Goal: Task Accomplishment & Management: Manage account settings

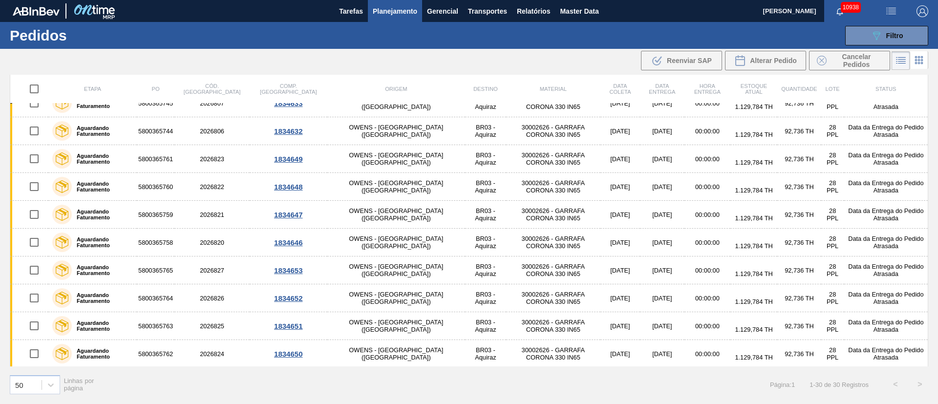
scroll to position [573, 0]
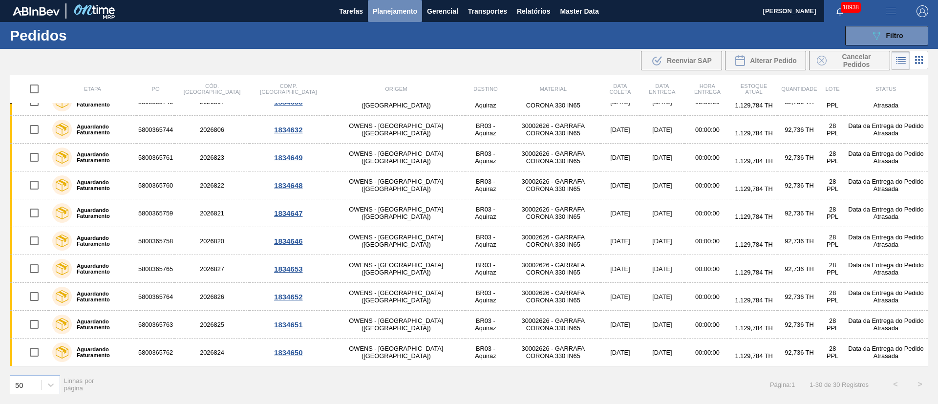
click at [377, 12] on span "Planejamento" at bounding box center [395, 11] width 44 height 12
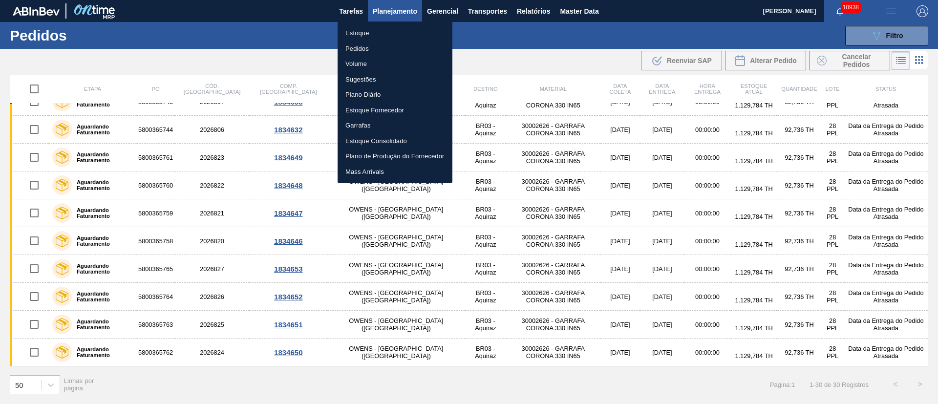
click at [869, 18] on div at bounding box center [469, 202] width 938 height 404
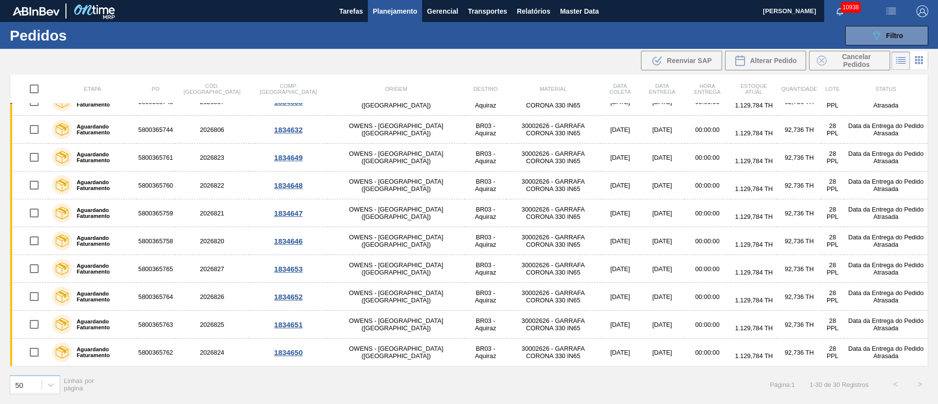
click at [869, 0] on body "Tarefas Planejamento Gerencial Transportes Relatórios Master Data Juliane Romag…" at bounding box center [469, 0] width 938 height 0
click at [867, 37] on button "089F7B8B-B2A5-4AFE-B5C0-19BA573D28AC Filtro" at bounding box center [886, 36] width 83 height 20
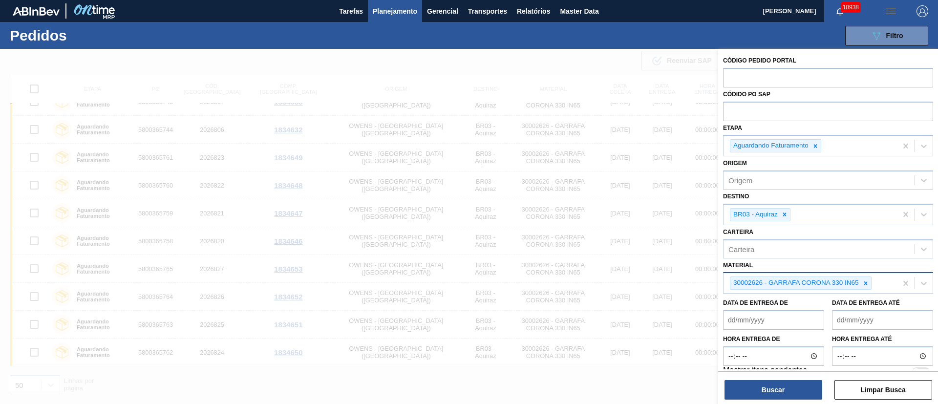
click at [867, 283] on icon at bounding box center [865, 283] width 7 height 7
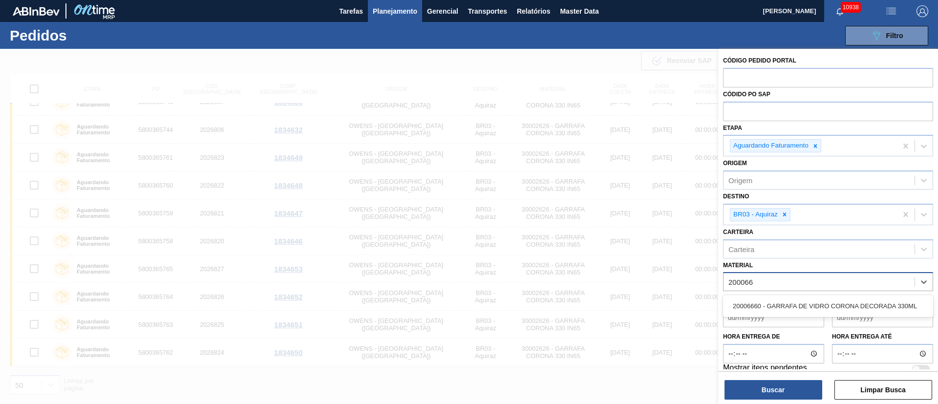
type input "2000666"
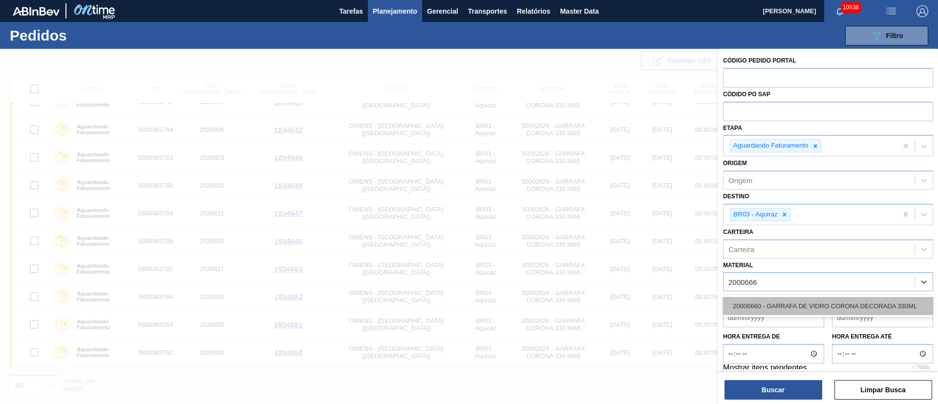
click at [827, 313] on div "20006660 - GARRAFA DE VIDRO CORONA DECORADA 330ML" at bounding box center [828, 306] width 210 height 18
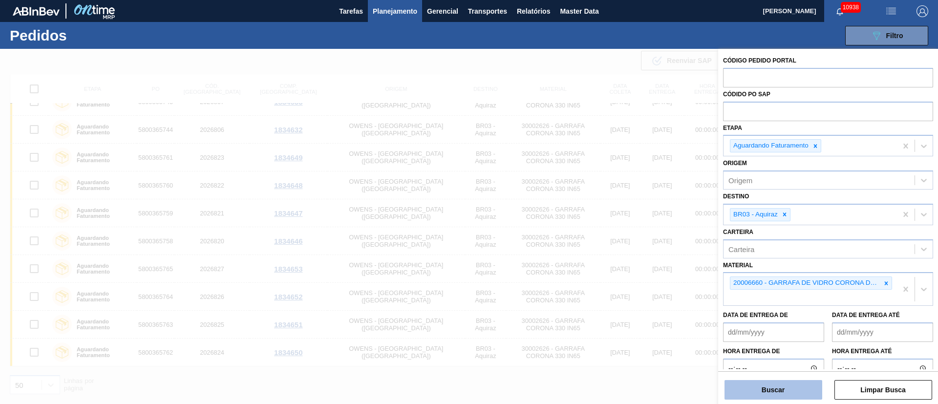
click at [754, 392] on button "Buscar" at bounding box center [773, 390] width 98 height 20
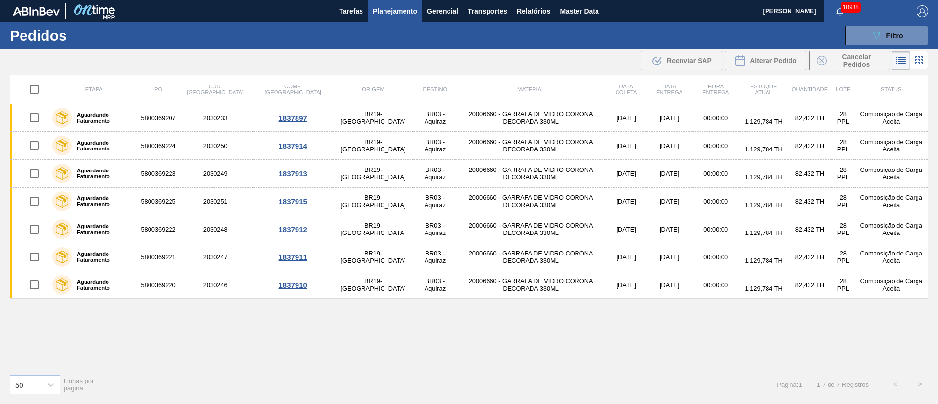
scroll to position [0, 0]
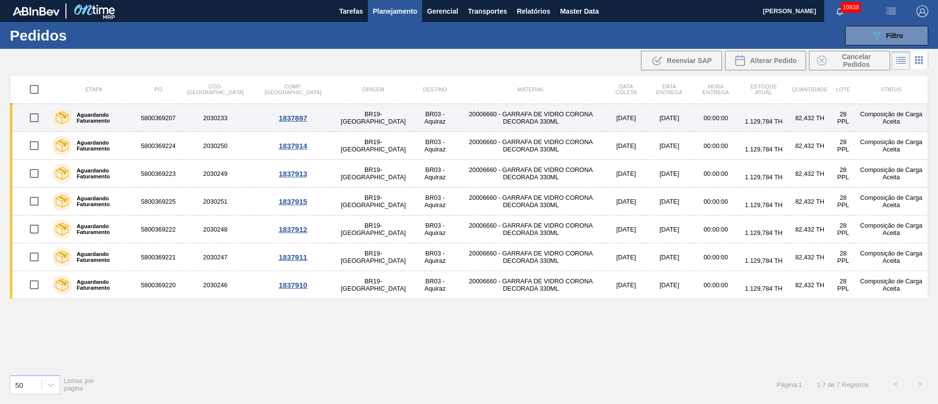
click at [497, 120] on td "20006660 - GARRAFA DE VIDRO CORONA DECORADA 330ML" at bounding box center [531, 118] width 150 height 28
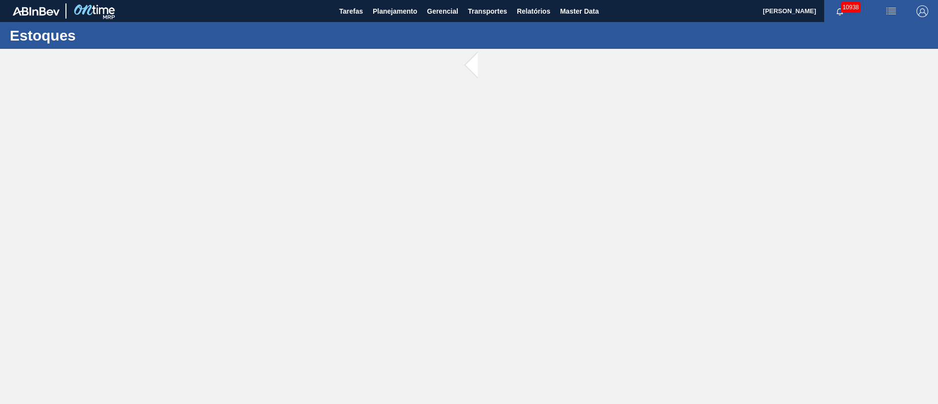
click at [497, 120] on main "Tarefas Planejamento Gerencial Transportes Relatórios Master Data [PERSON_NAME]…" at bounding box center [469, 202] width 938 height 404
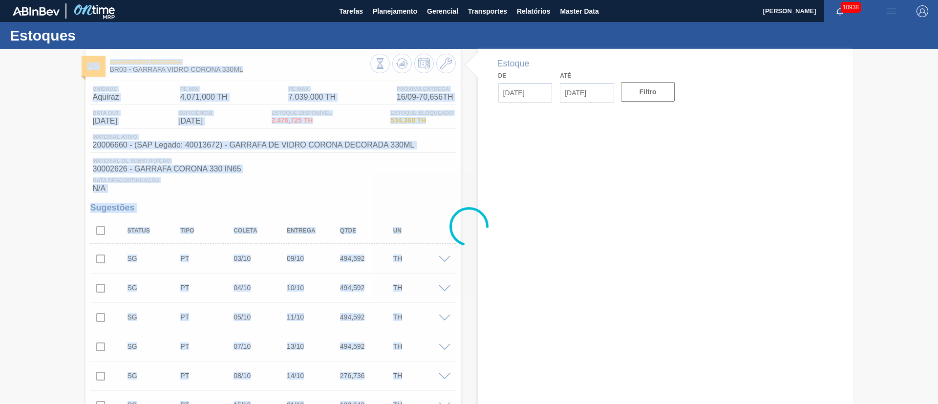
type input "[DATE]"
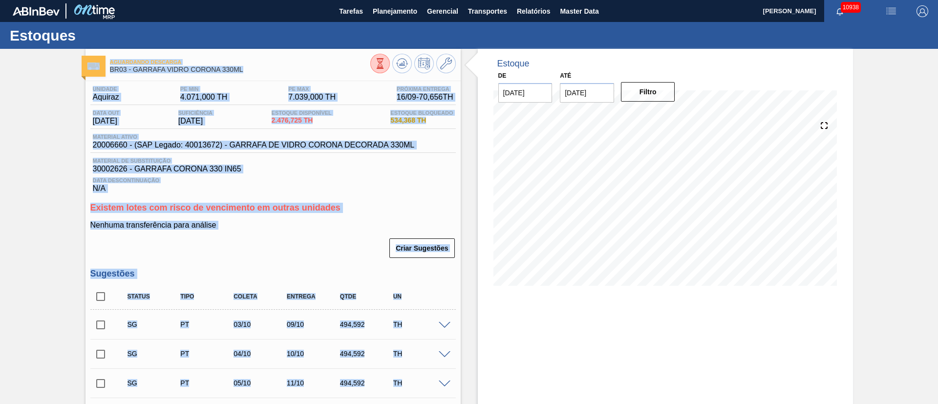
click at [307, 231] on div "Nenhuma transferência para análise Criar Sugestões" at bounding box center [272, 240] width 365 height 38
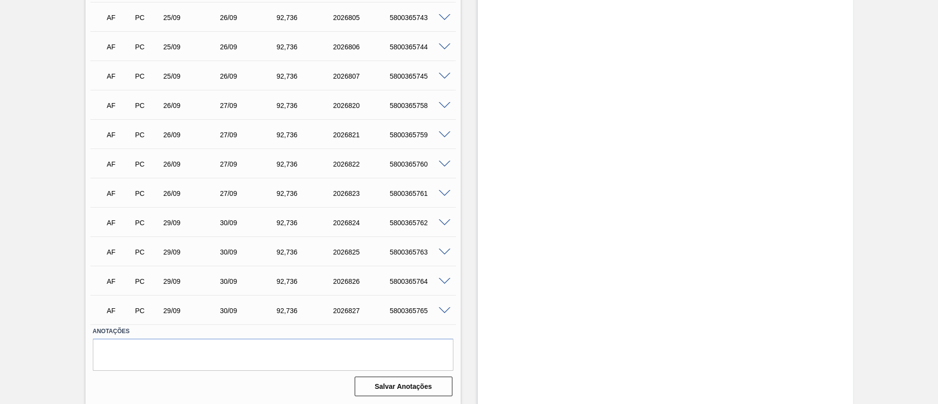
scroll to position [3007, 0]
click at [445, 193] on span at bounding box center [445, 192] width 12 height 7
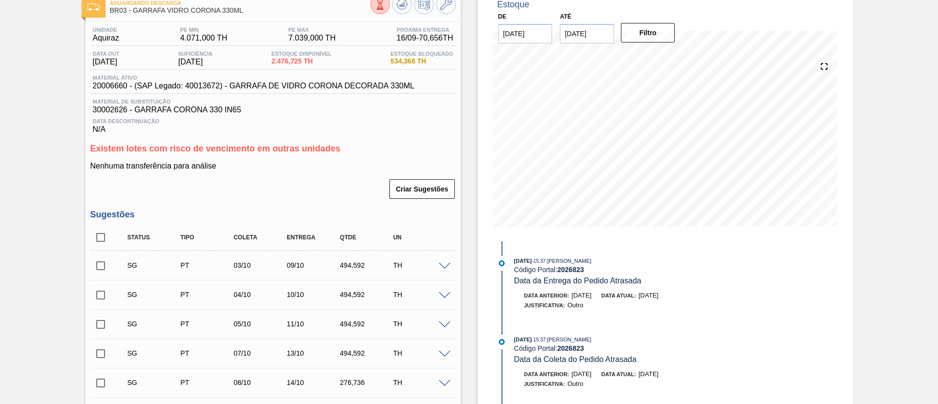
scroll to position [0, 0]
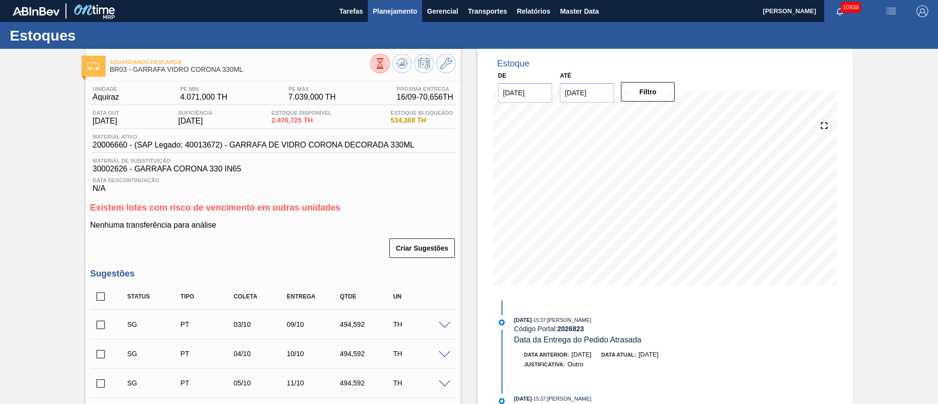
click at [381, 15] on span "Planejamento" at bounding box center [395, 11] width 44 height 12
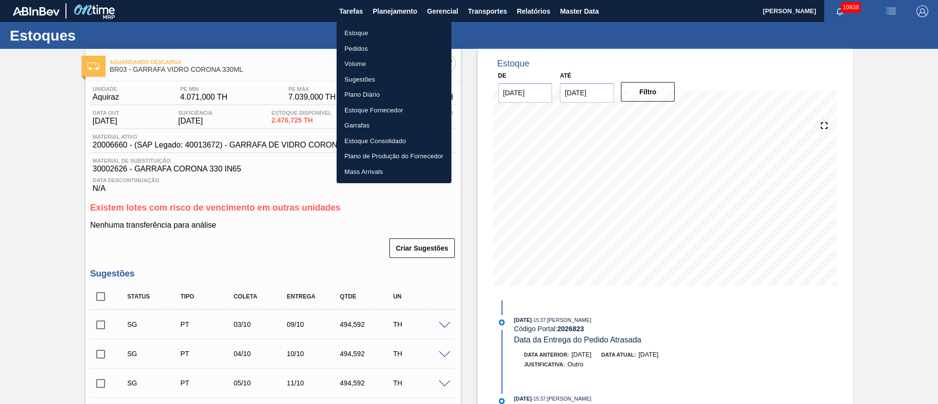
click at [365, 49] on li "Pedidos" at bounding box center [393, 49] width 115 height 16
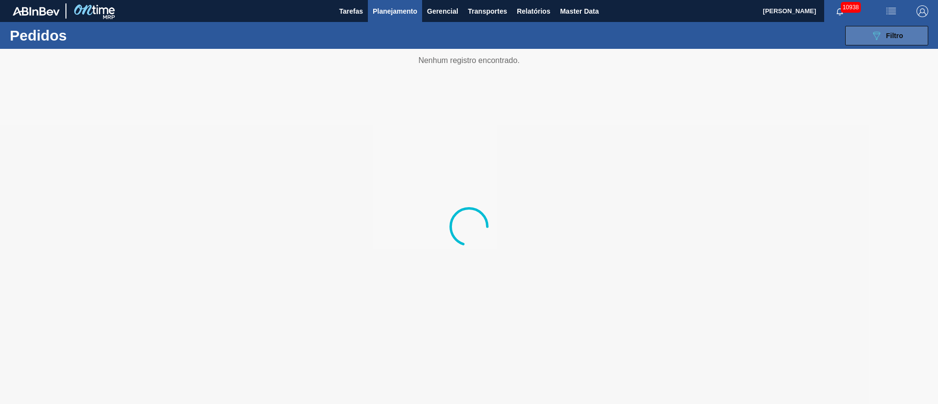
click at [898, 36] on span "Filtro" at bounding box center [894, 36] width 17 height 8
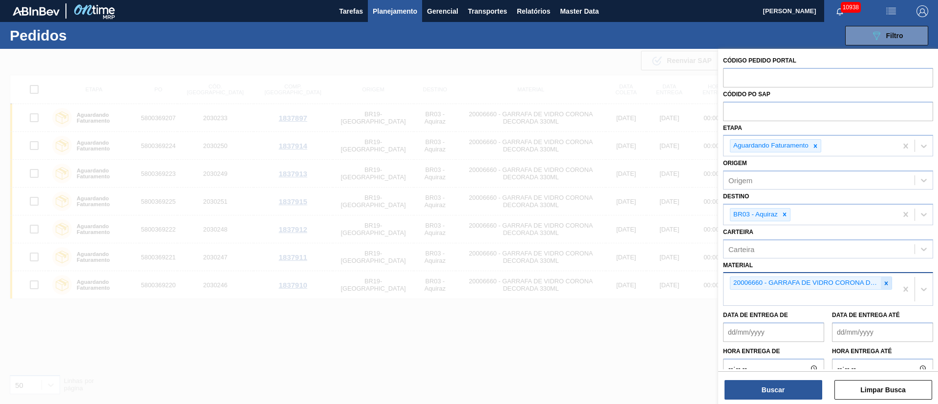
click at [885, 284] on icon at bounding box center [885, 282] width 3 height 3
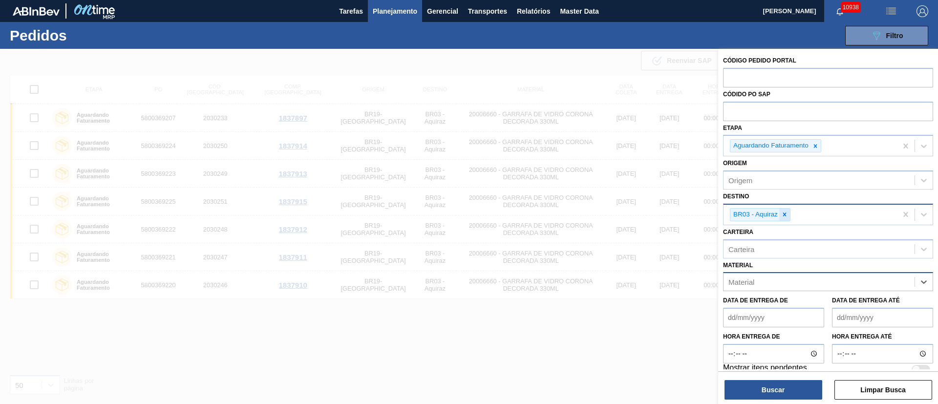
click at [787, 215] on icon at bounding box center [784, 214] width 7 height 7
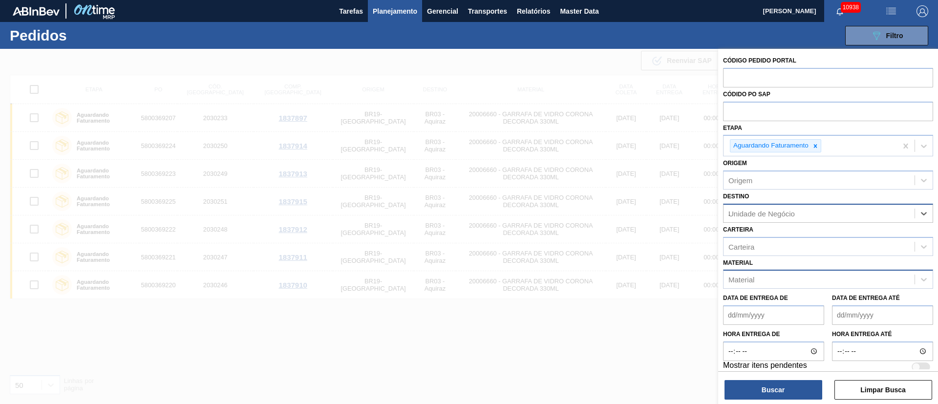
type input "21"
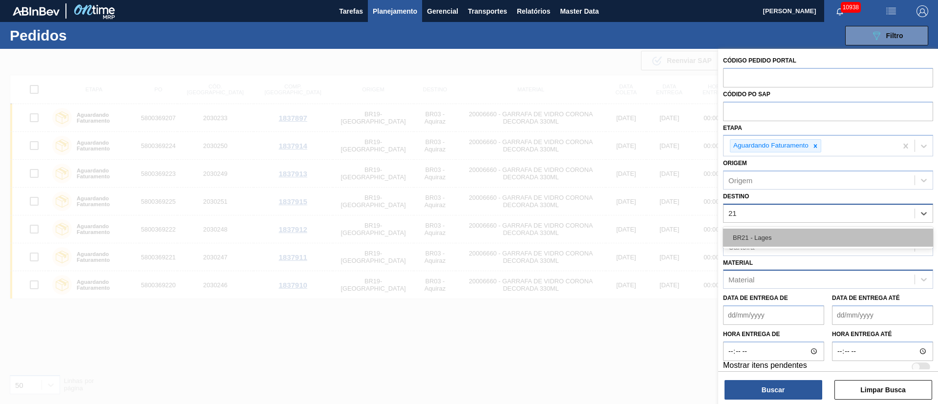
click at [777, 235] on div "BR21 - Lages" at bounding box center [828, 238] width 210 height 18
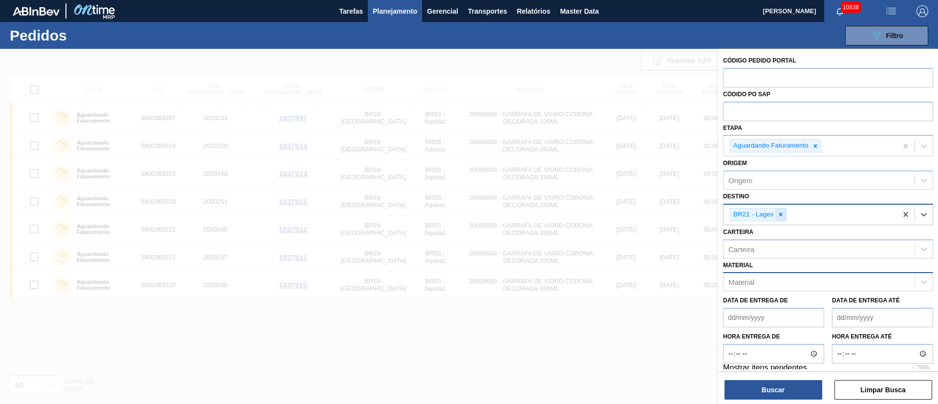
click at [782, 213] on icon at bounding box center [780, 214] width 7 height 7
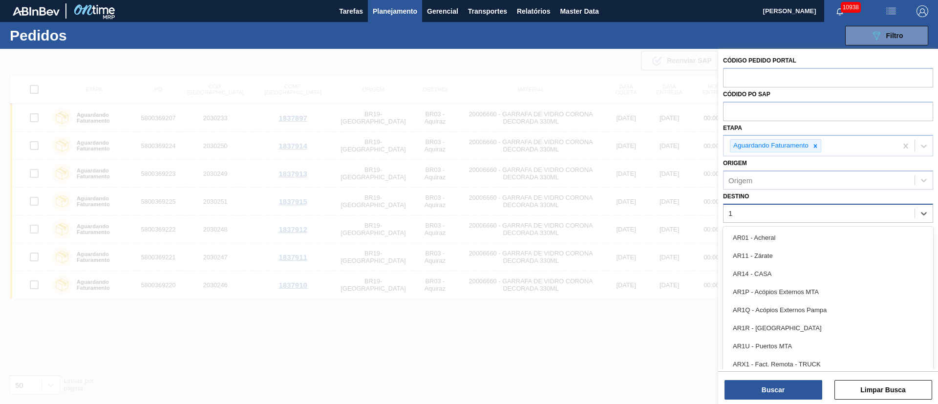
type input "13"
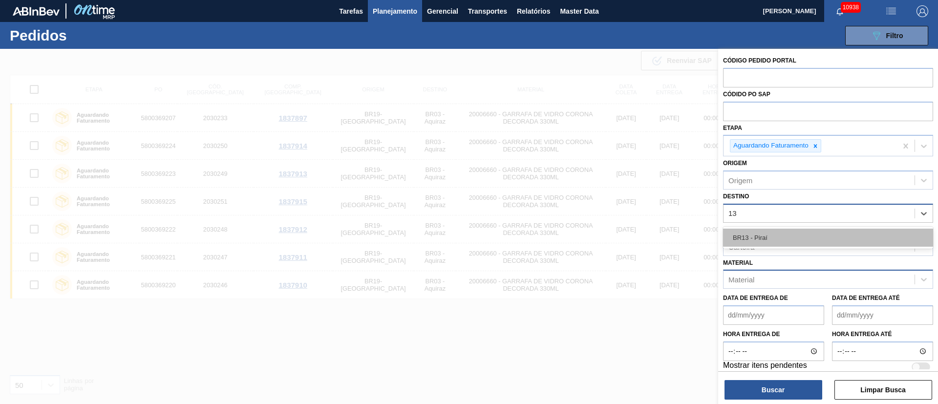
click at [784, 232] on div "BR13 - Piraí" at bounding box center [828, 238] width 210 height 18
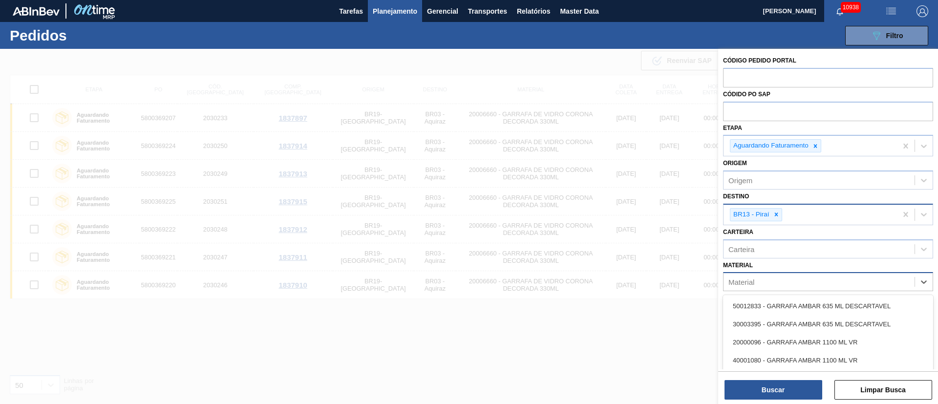
click at [743, 283] on div "Material" at bounding box center [741, 282] width 26 height 8
type input "tw"
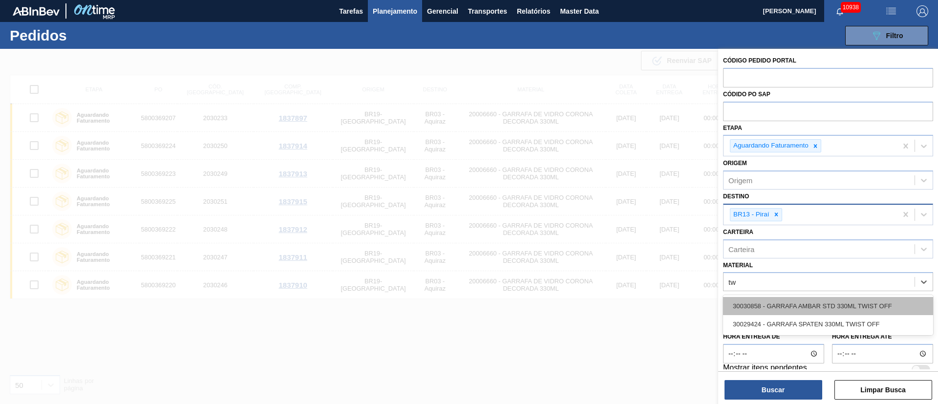
click at [828, 299] on div "30030858 - GARRAFA AMBAR STD 330ML TWIST OFF" at bounding box center [828, 306] width 210 height 18
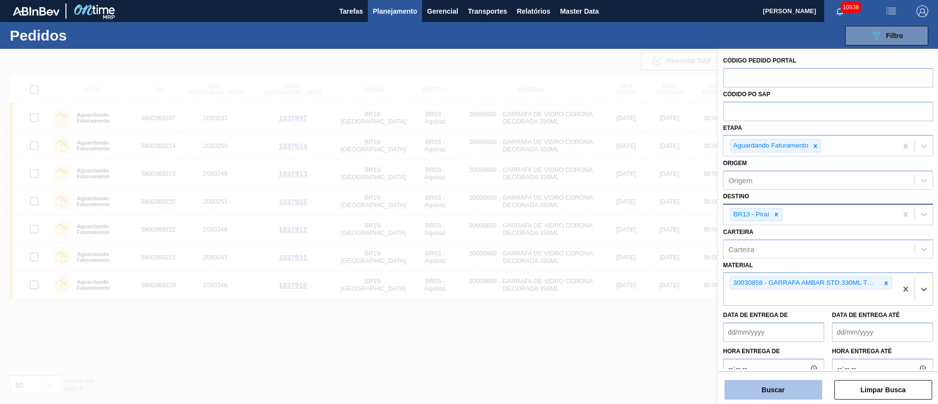
click at [772, 388] on button "Buscar" at bounding box center [773, 390] width 98 height 20
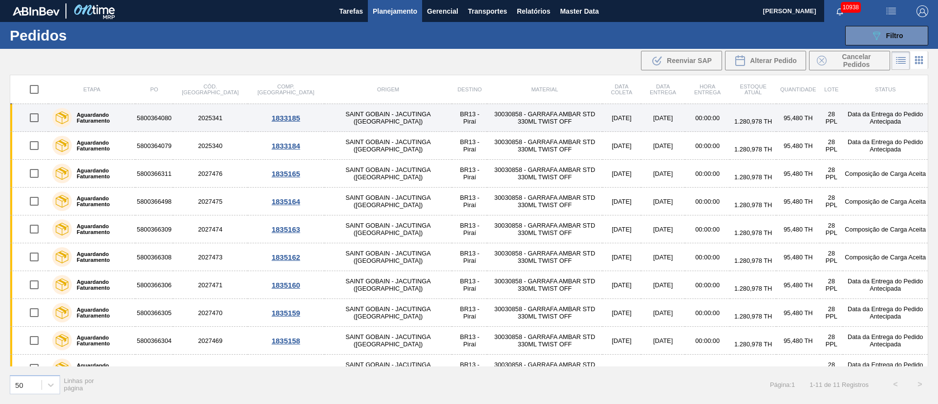
click at [324, 110] on td "SAINT GOBAIN - JACUTINGA ([GEOGRAPHIC_DATA])" at bounding box center [388, 118] width 128 height 28
click at [292, 110] on main "Tarefas Planejamento Gerencial Transportes Relatórios Master Data [PERSON_NAME]…" at bounding box center [469, 202] width 938 height 404
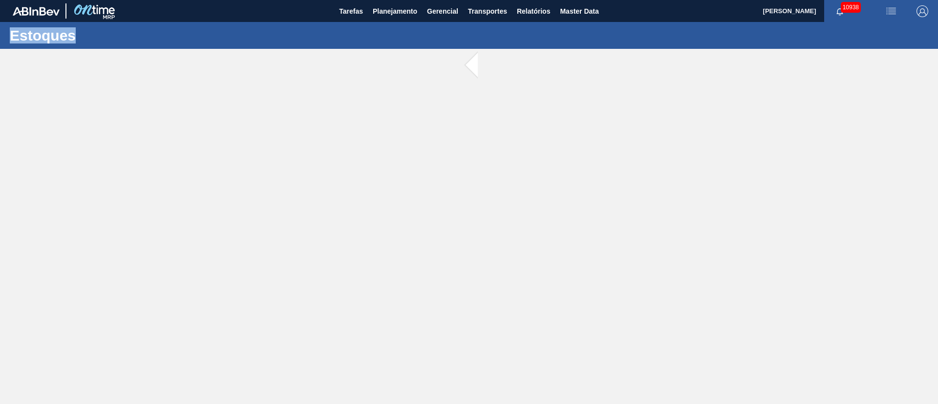
click at [292, 110] on main "Tarefas Planejamento Gerencial Transportes Relatórios Master Data [PERSON_NAME]…" at bounding box center [469, 202] width 938 height 404
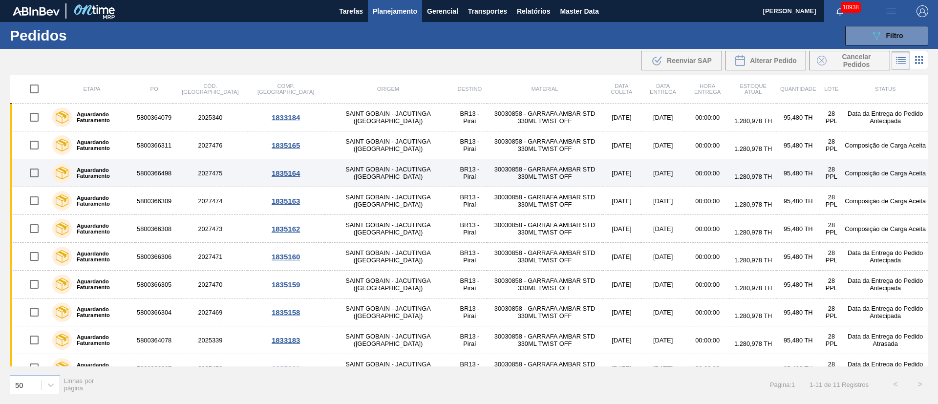
scroll to position [44, 0]
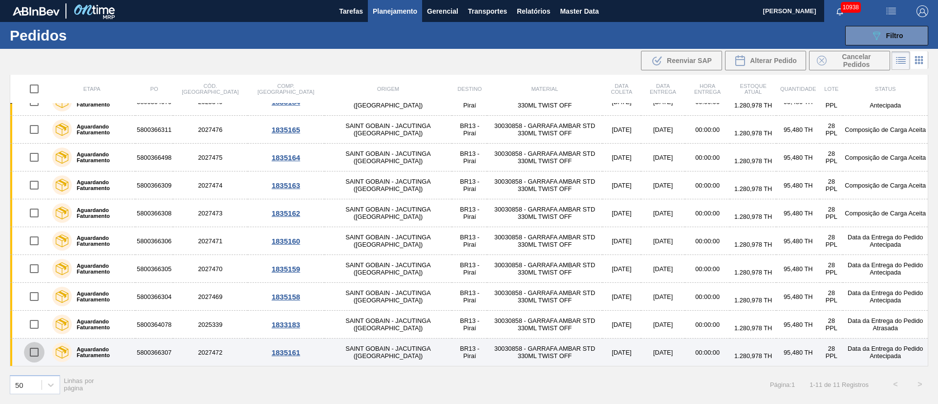
click at [36, 351] on input "checkbox" at bounding box center [34, 352] width 21 height 21
checkbox input "true"
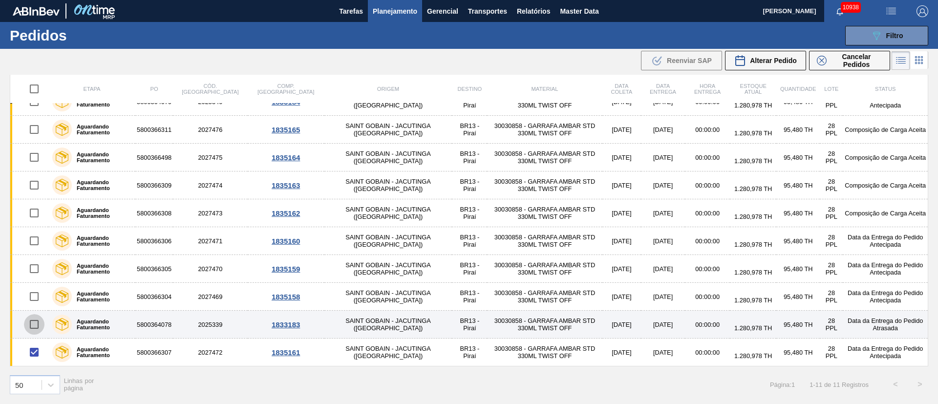
click at [35, 315] on input "checkbox" at bounding box center [34, 324] width 21 height 21
checkbox input "true"
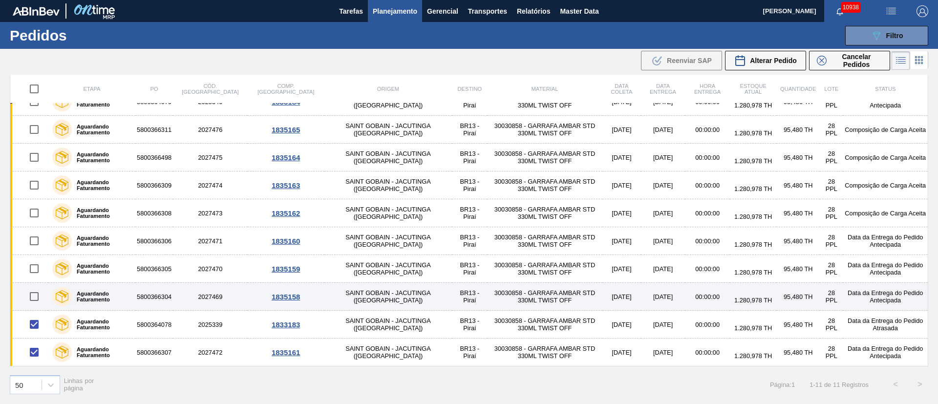
click at [35, 298] on input "checkbox" at bounding box center [34, 296] width 21 height 21
checkbox input "true"
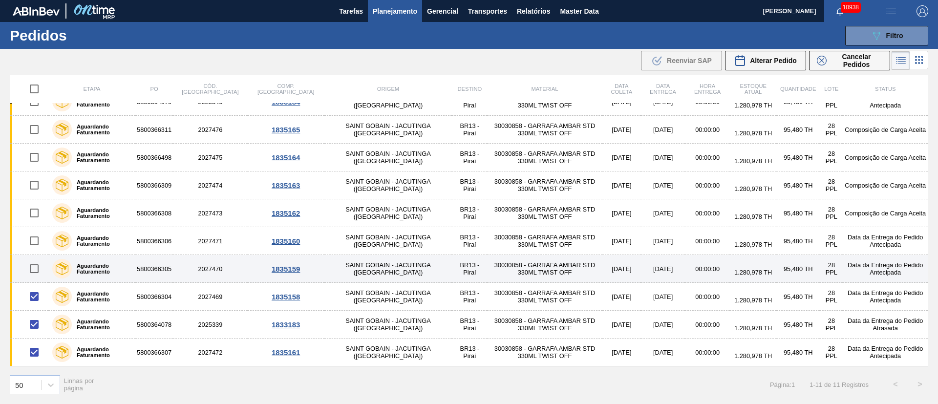
click at [31, 274] on input "checkbox" at bounding box center [34, 268] width 21 height 21
checkbox input "true"
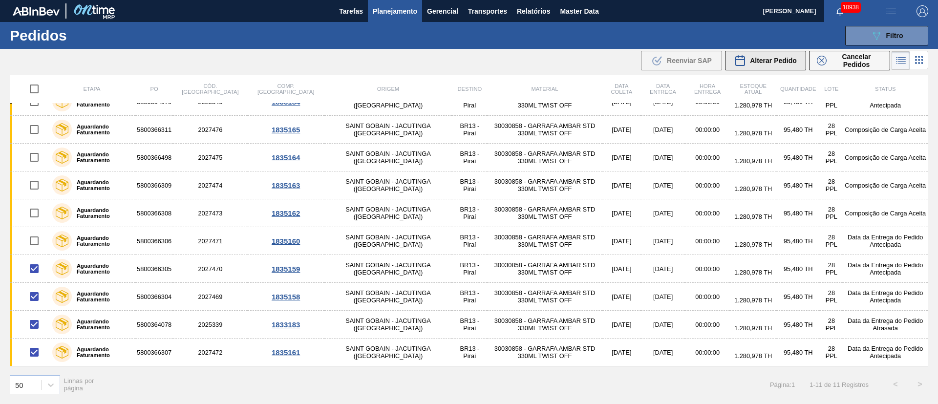
click at [770, 57] on span "Alterar Pedido" at bounding box center [773, 61] width 47 height 8
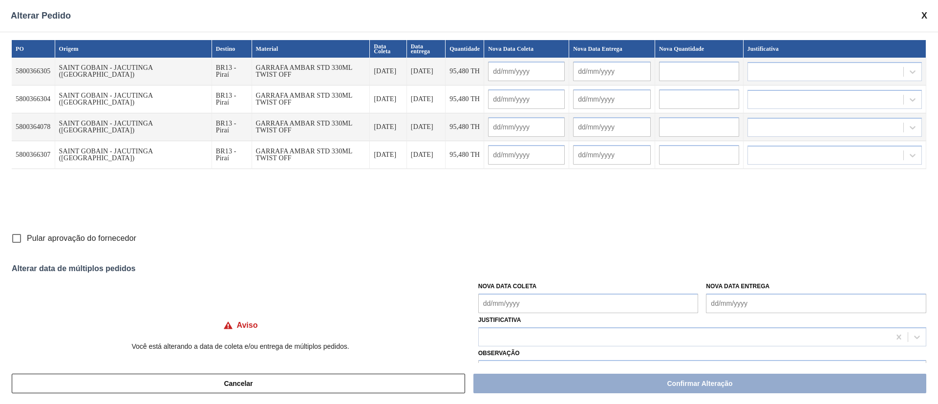
click at [18, 239] on input "Pular aprovação do fornecedor" at bounding box center [16, 238] width 21 height 21
checkbox input "true"
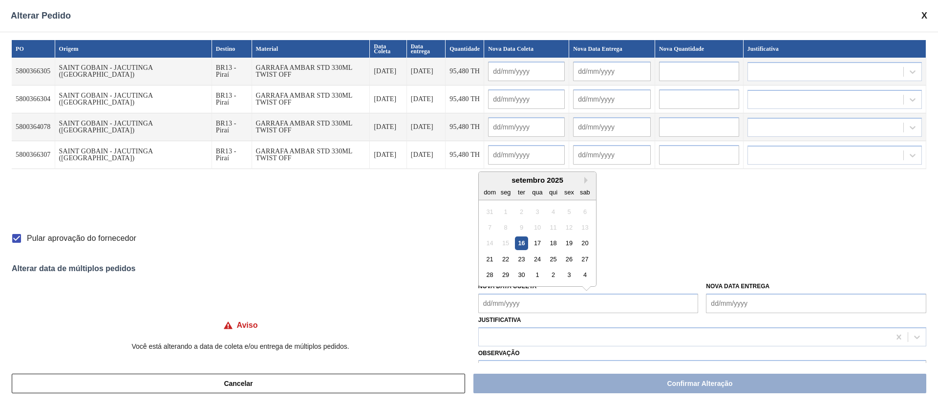
click at [518, 306] on Coleta "Nova Data Coleta" at bounding box center [588, 303] width 220 height 20
click at [501, 262] on div "22" at bounding box center [505, 258] width 13 height 13
type Coleta "[DATE]"
type input "[DATE]"
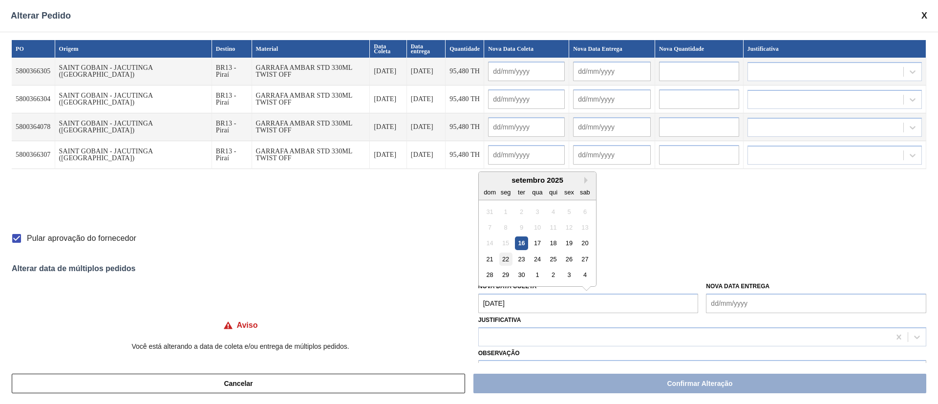
type input "[DATE]"
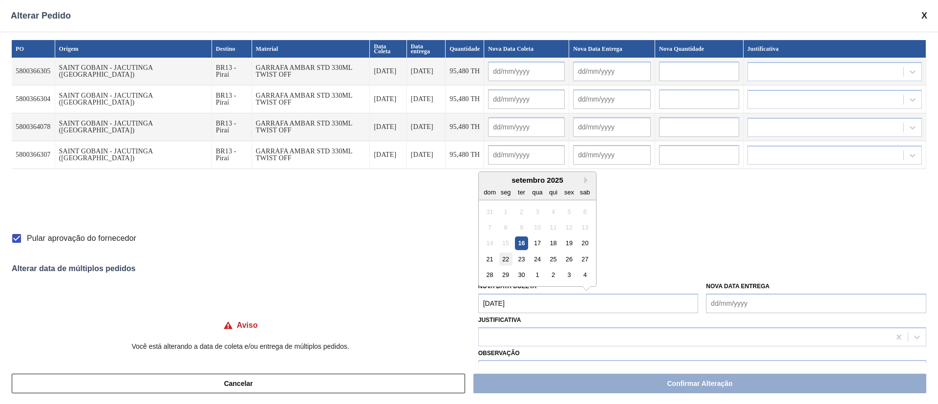
type input "[DATE]"
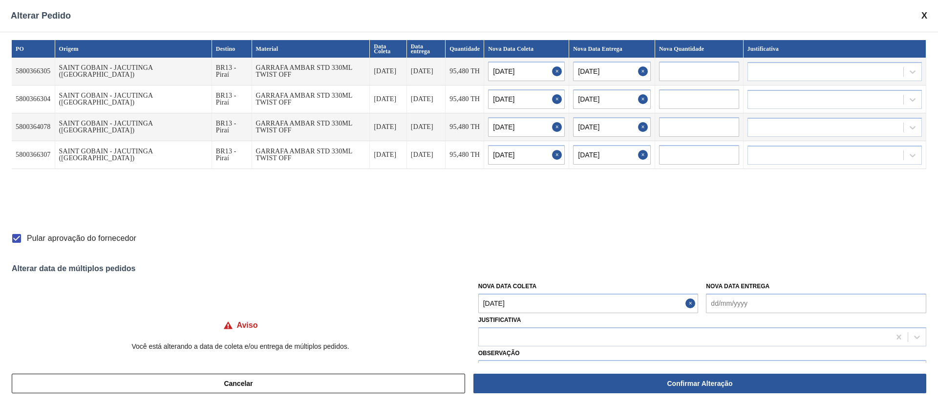
click at [513, 305] on Coleta "[DATE]" at bounding box center [588, 303] width 220 height 20
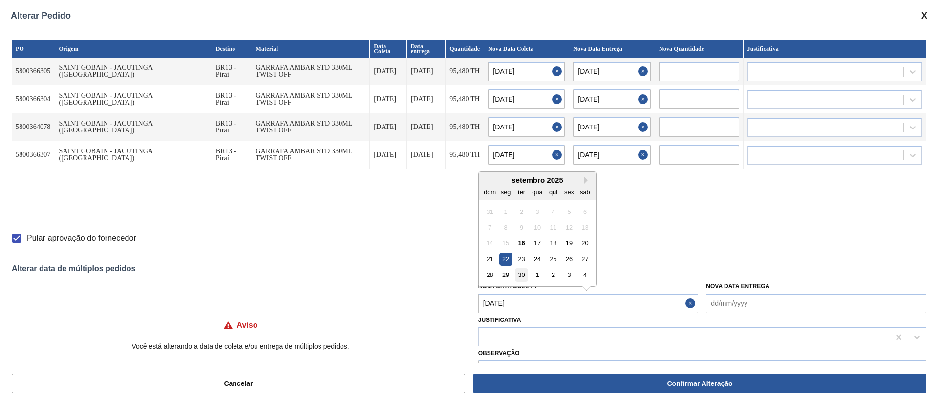
click at [526, 274] on div "30" at bounding box center [521, 274] width 13 height 13
type Coleta "[DATE]"
type input "[DATE]"
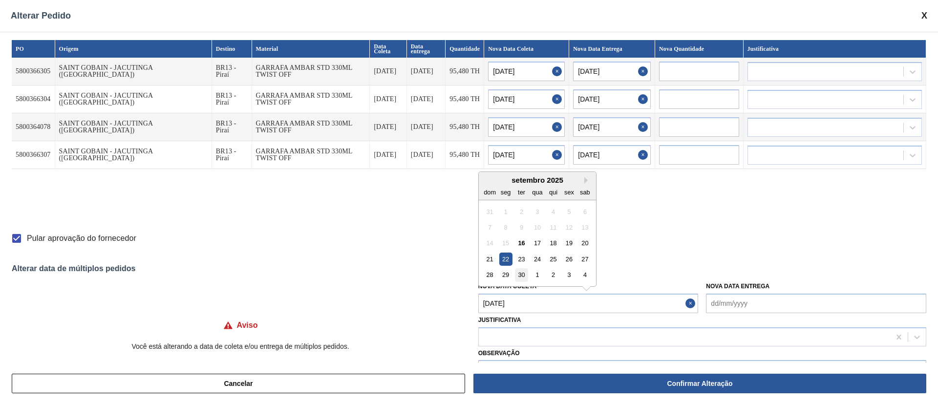
type input "[DATE]"
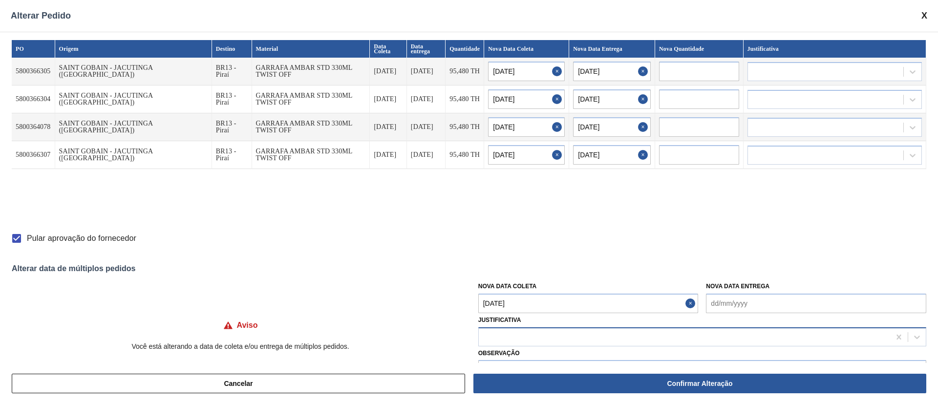
click at [533, 342] on div at bounding box center [684, 337] width 411 height 14
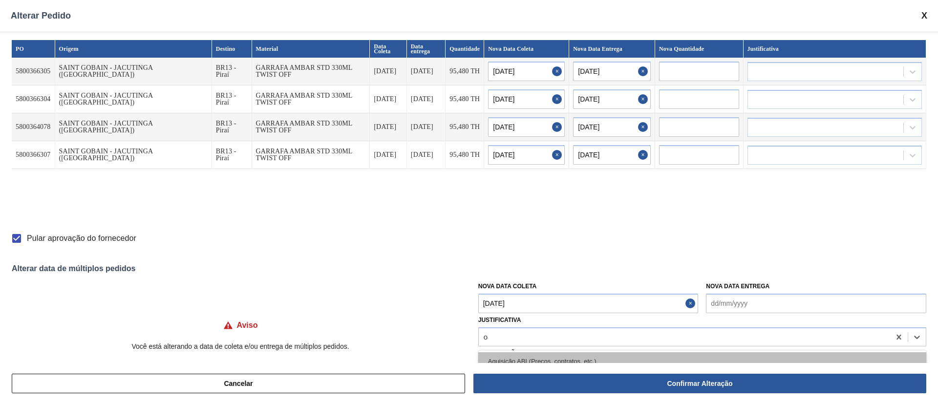
type input "ou"
click at [533, 355] on div "Outro" at bounding box center [702, 361] width 448 height 18
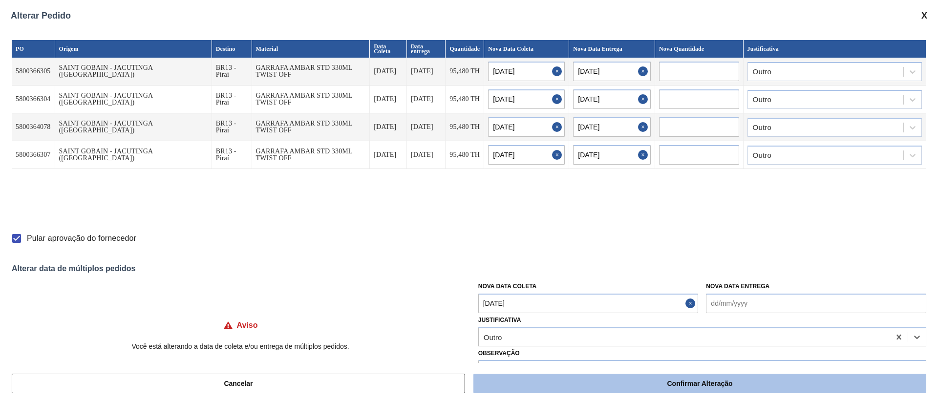
click at [706, 386] on button "Confirmar Alteração" at bounding box center [699, 384] width 453 height 20
checkbox input "false"
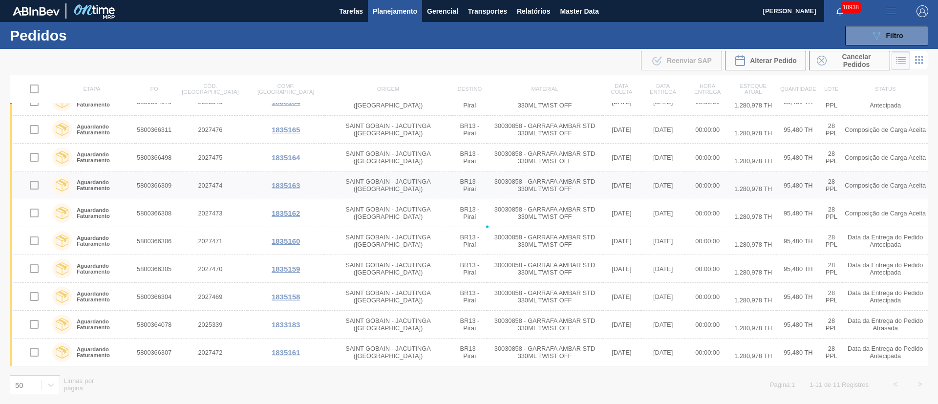
checkbox input "false"
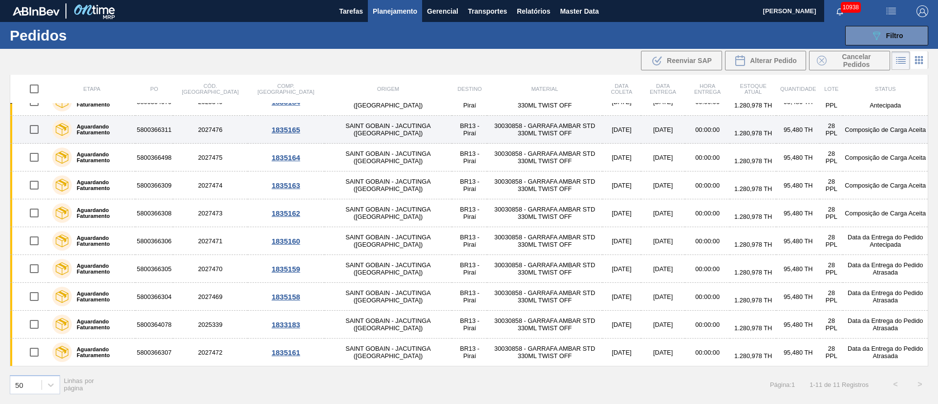
click at [487, 129] on td "30030858 - GARRAFA AMBAR STD 330ML TWIST OFF" at bounding box center [544, 130] width 115 height 28
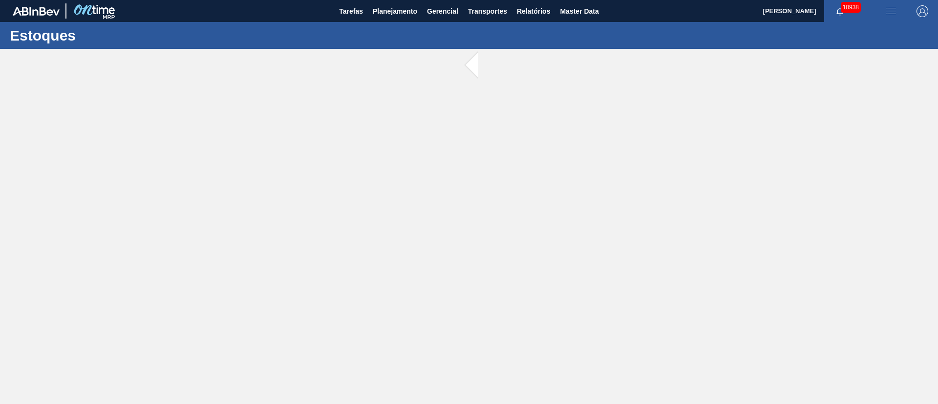
click at [466, 129] on main "Tarefas Planejamento Gerencial Transportes Relatórios Master Data [PERSON_NAME]…" at bounding box center [469, 202] width 938 height 404
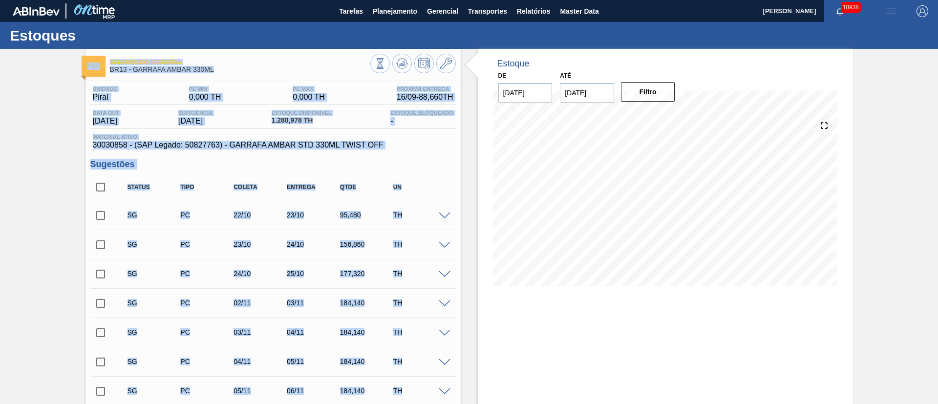
click at [100, 215] on input "checkbox" at bounding box center [100, 215] width 21 height 21
click at [447, 217] on span at bounding box center [445, 215] width 12 height 7
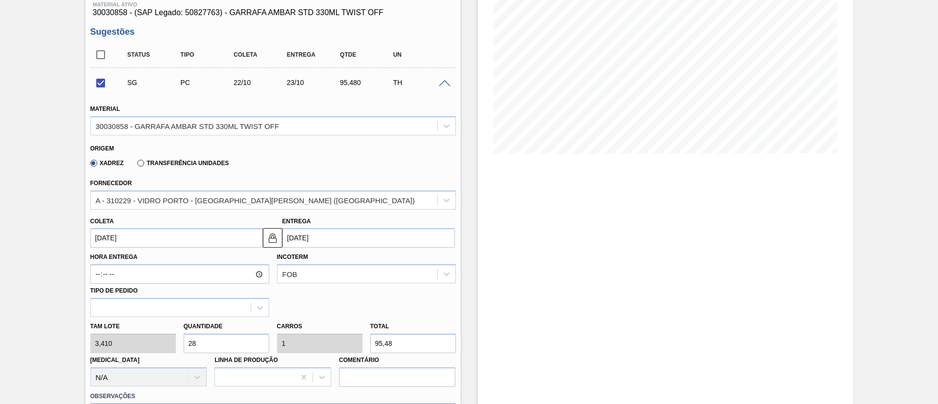
scroll to position [147, 0]
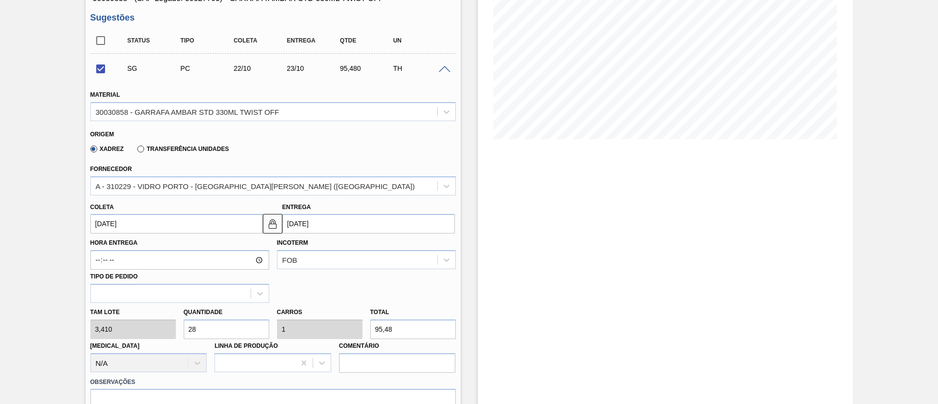
click at [117, 330] on div "[PERSON_NAME] 3,410 Quantidade 28 Carros 1 Total 95,48 [MEDICAL_DATA] N/A Linha…" at bounding box center [272, 338] width 373 height 70
checkbox input "false"
type input "4"
type input "0,143"
type input "13,64"
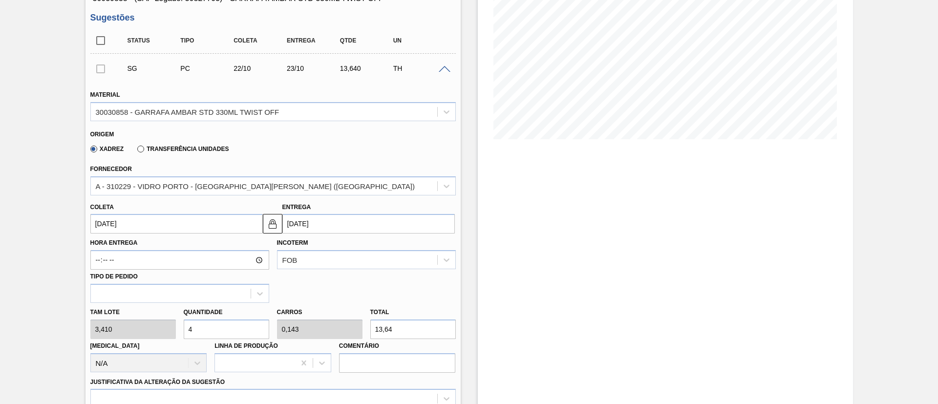
type input "48"
type input "1,714"
type input "163,68"
type input "4"
type input "0,143"
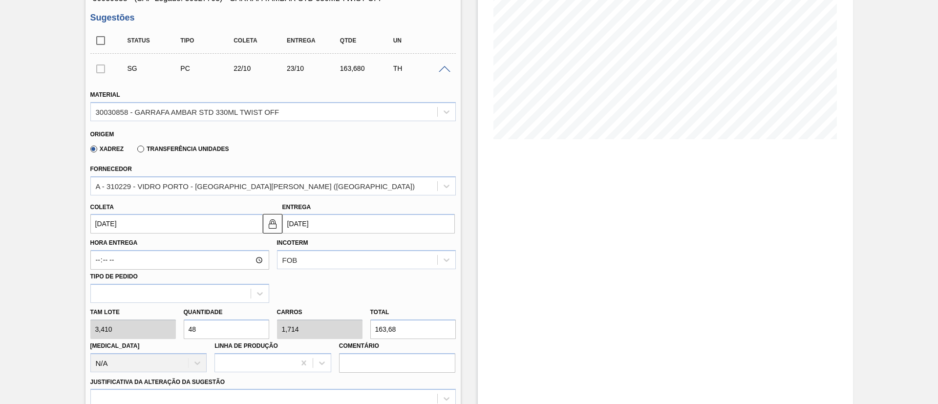
type input "13,64"
type input "0"
type input "8"
type input "0,286"
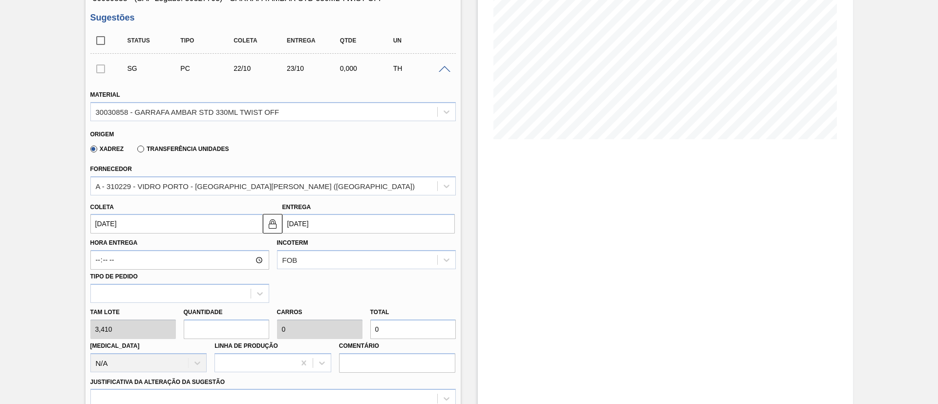
type input "27,28"
type input "84"
type input "3"
type input "286,44"
type input "84"
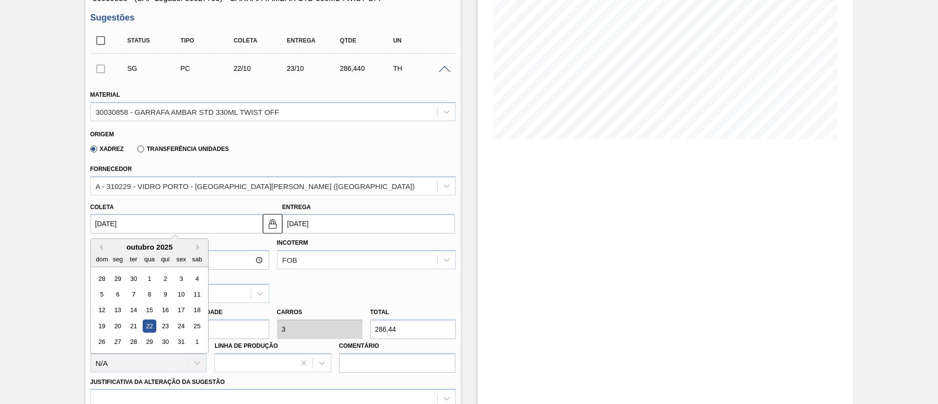
click at [159, 226] on input "[DATE]" at bounding box center [176, 224] width 172 height 20
click at [183, 329] on div "24" at bounding box center [180, 325] width 13 height 13
type input "[DATE]"
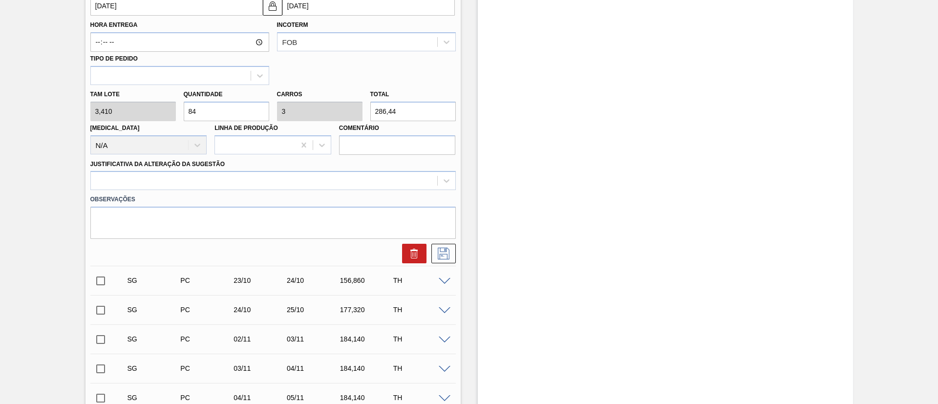
scroll to position [366, 0]
click at [235, 178] on div at bounding box center [264, 179] width 346 height 14
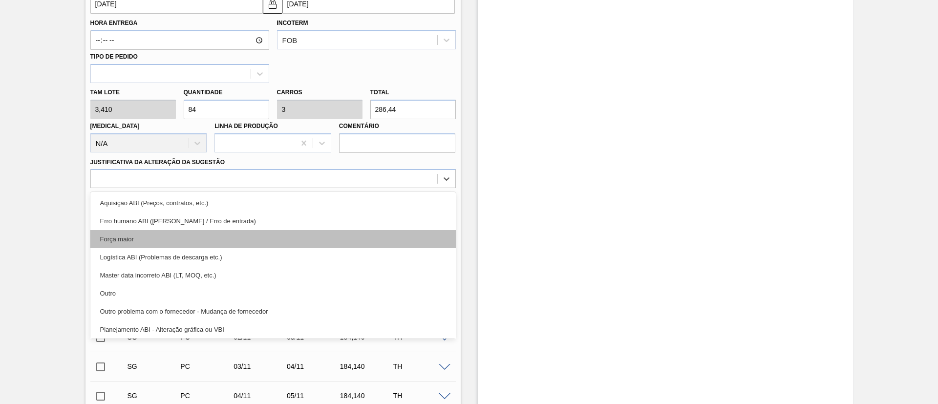
click at [169, 236] on div "Força maior" at bounding box center [272, 239] width 365 height 18
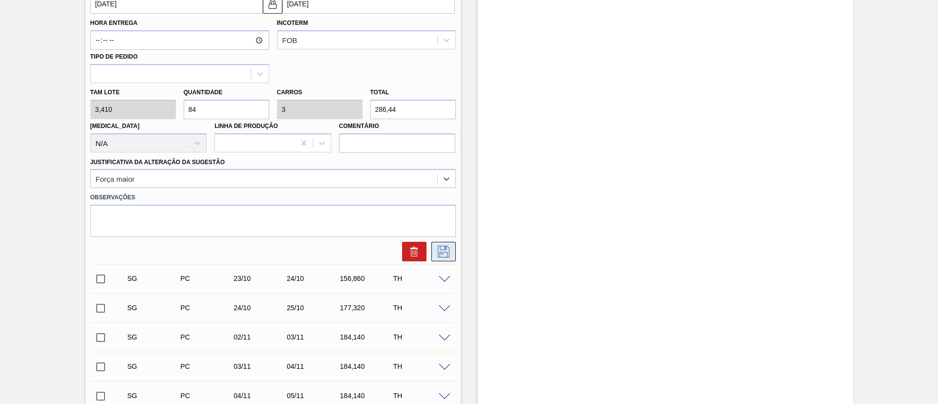
click at [443, 253] on icon at bounding box center [444, 252] width 16 height 12
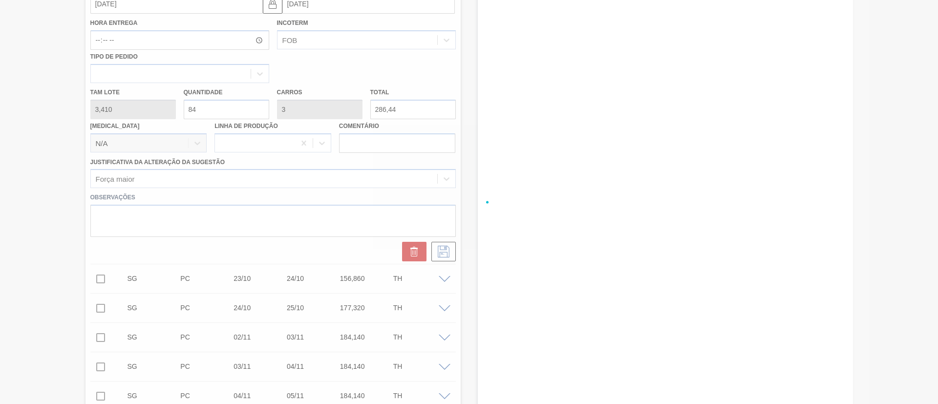
checkbox input "true"
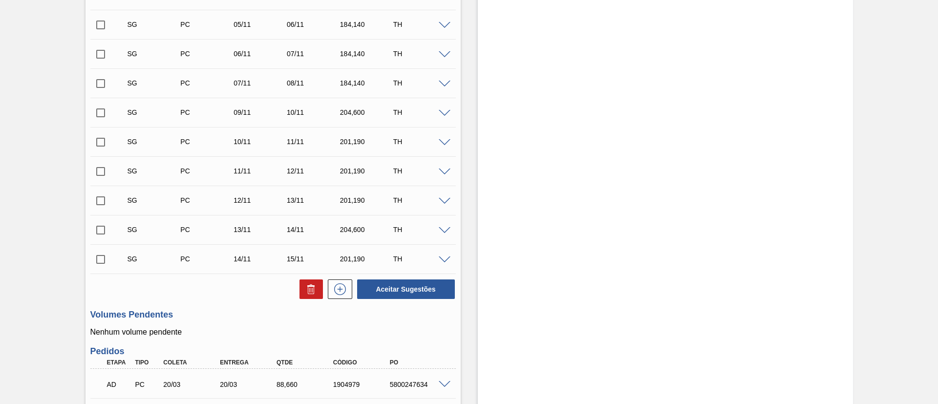
scroll to position [0, 0]
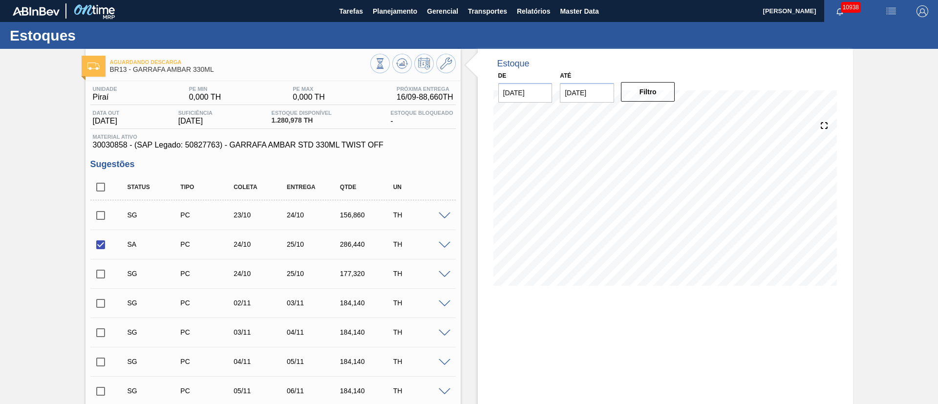
click at [445, 245] on span at bounding box center [445, 245] width 12 height 7
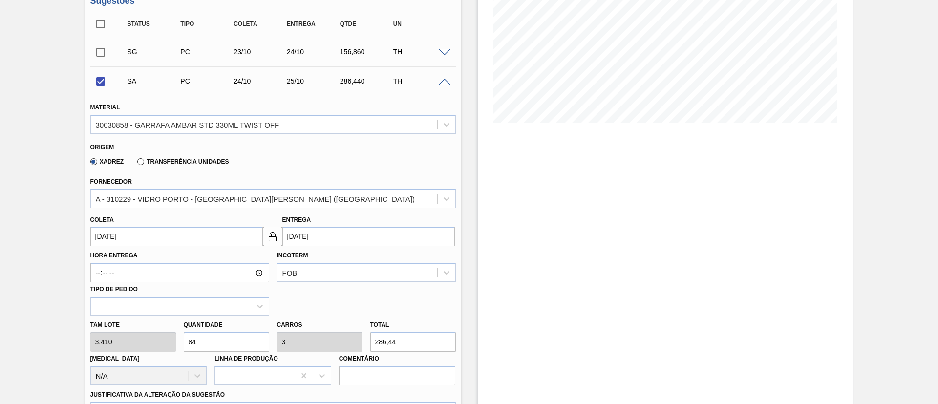
scroll to position [220, 0]
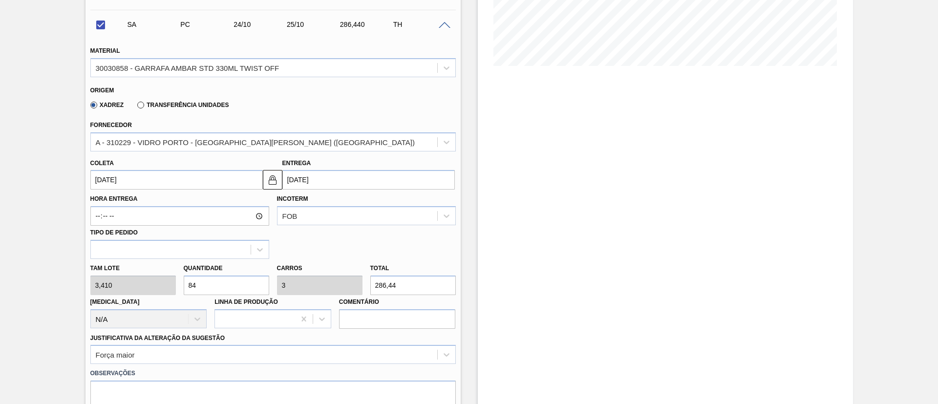
click at [159, 178] on input "[DATE]" at bounding box center [176, 180] width 172 height 20
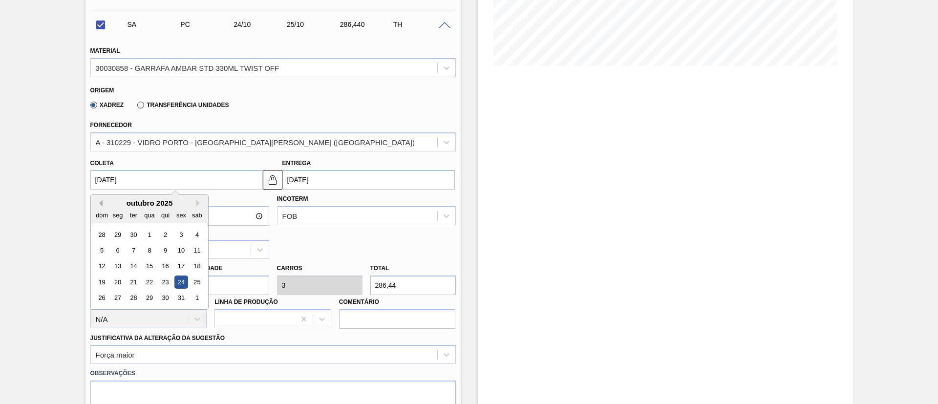
click at [101, 202] on button "Previous Month" at bounding box center [99, 203] width 7 height 7
click at [150, 284] on div "24" at bounding box center [149, 281] width 13 height 13
checkbox input "false"
type input "[DATE]"
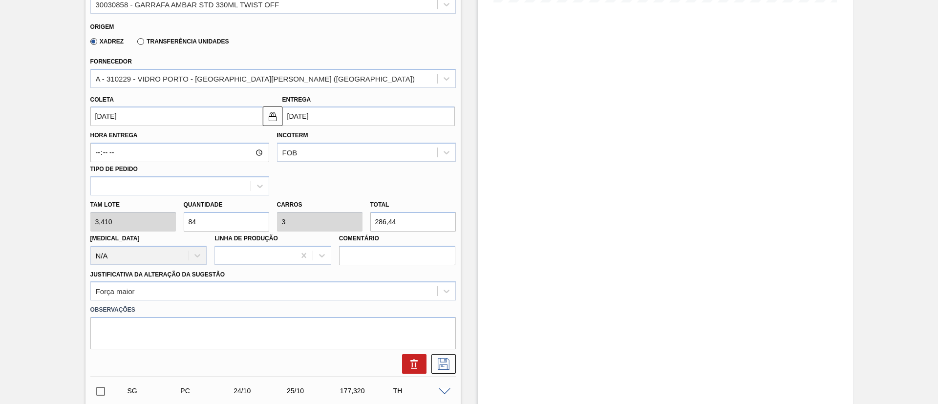
scroll to position [366, 0]
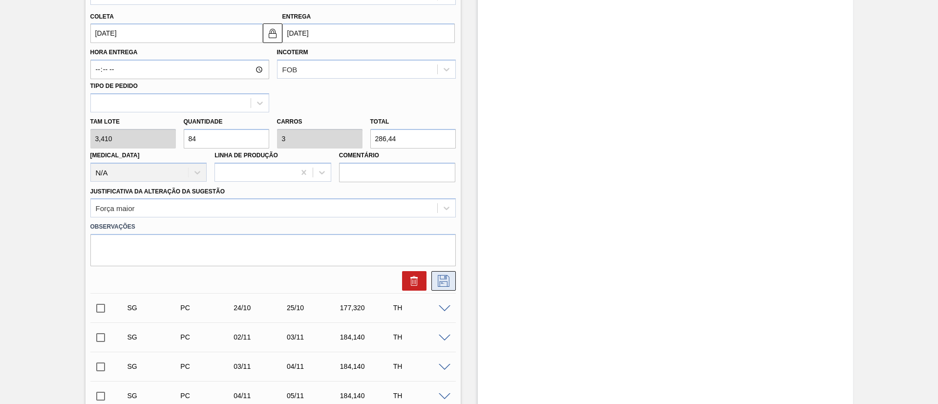
click at [443, 280] on icon at bounding box center [444, 281] width 16 height 12
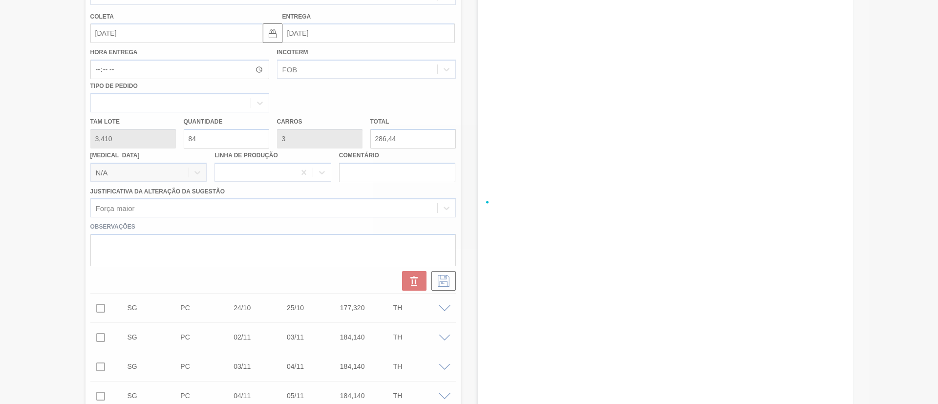
checkbox input "true"
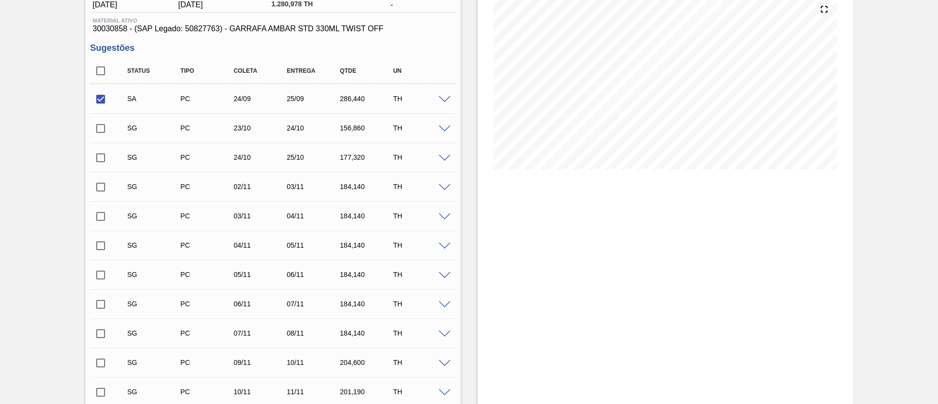
scroll to position [0, 0]
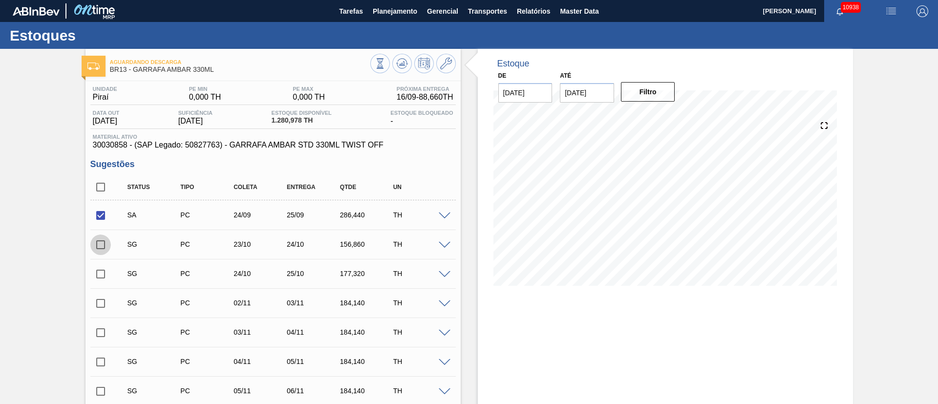
click at [101, 243] on input "checkbox" at bounding box center [100, 244] width 21 height 21
click at [444, 245] on span at bounding box center [445, 245] width 12 height 7
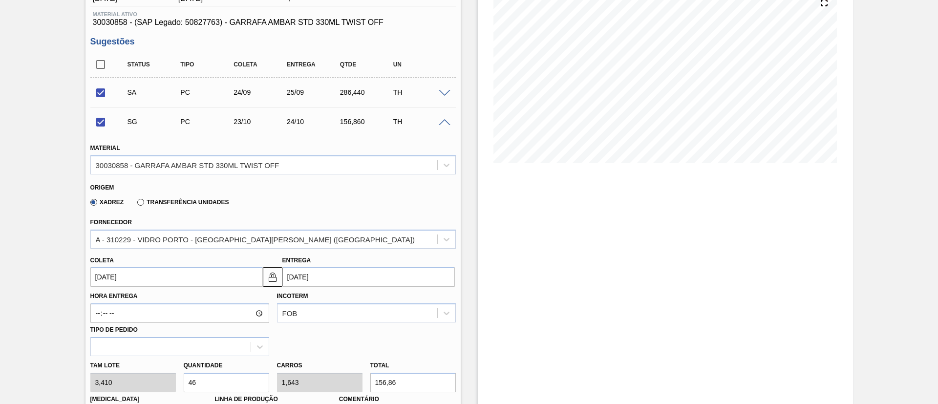
scroll to position [147, 0]
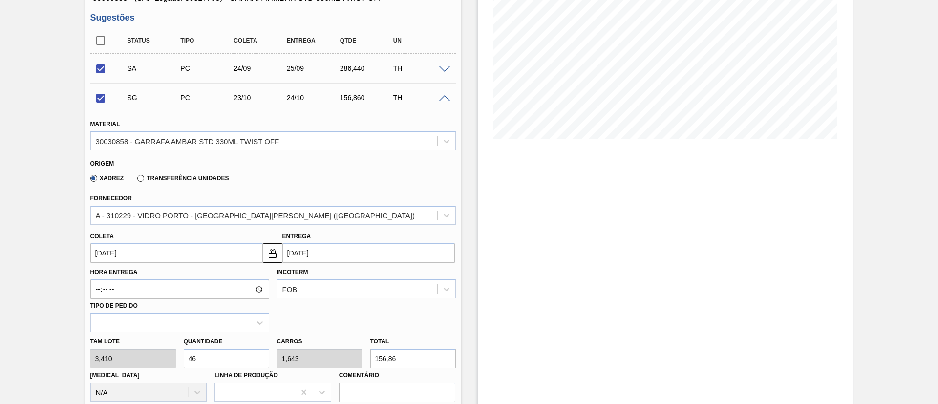
click at [157, 360] on div "[PERSON_NAME] 3,410 Quantidade 46 Carros 1,643 Total 156,86 [MEDICAL_DATA] N/A …" at bounding box center [272, 367] width 373 height 70
checkbox input "false"
type input "8"
type input "0,286"
type input "27,28"
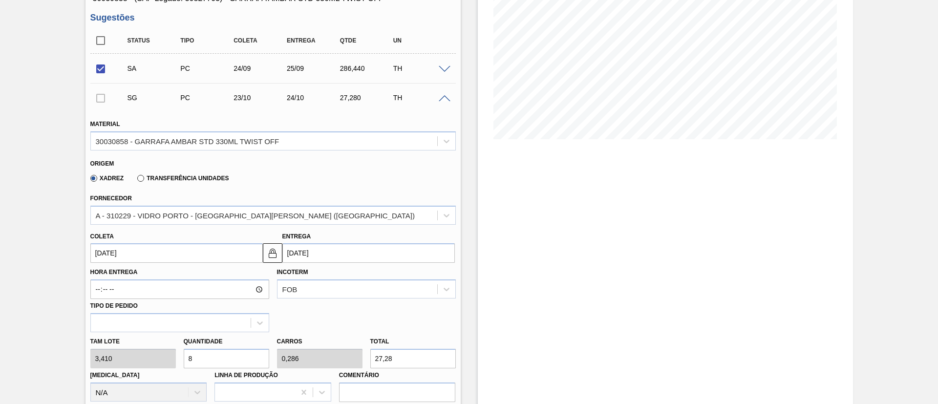
type input "84"
type input "3"
type input "286,44"
type input "84"
click at [151, 251] on input "[DATE]" at bounding box center [176, 253] width 172 height 20
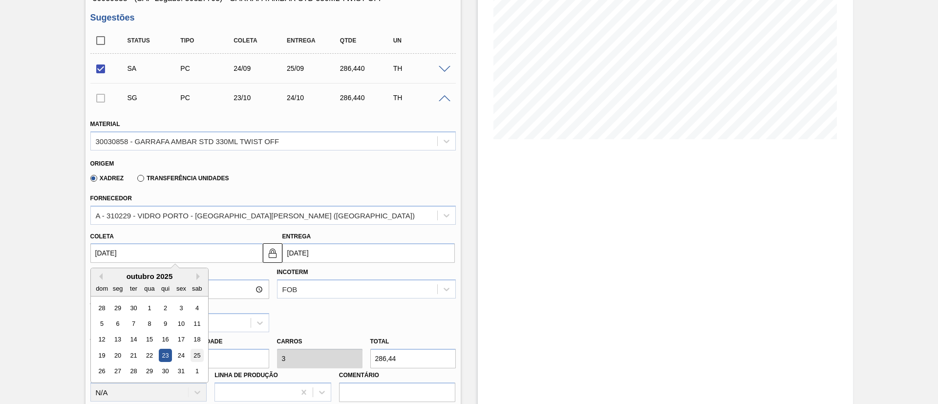
click at [195, 354] on div "25" at bounding box center [196, 355] width 13 height 13
type input "[DATE]"
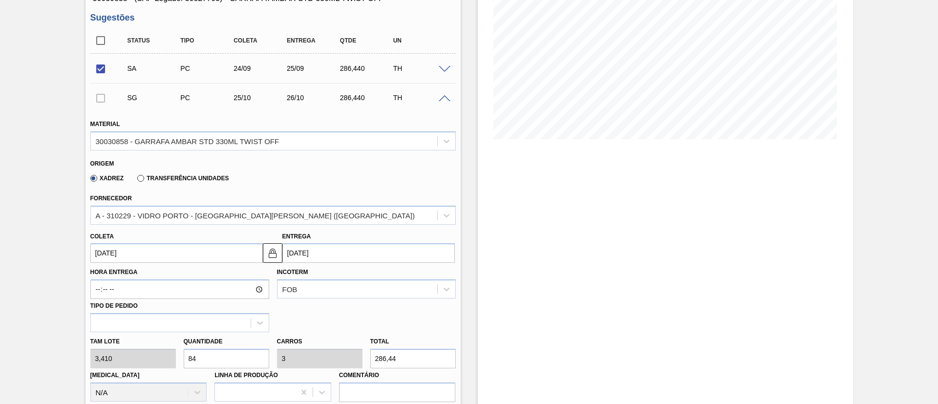
scroll to position [220, 0]
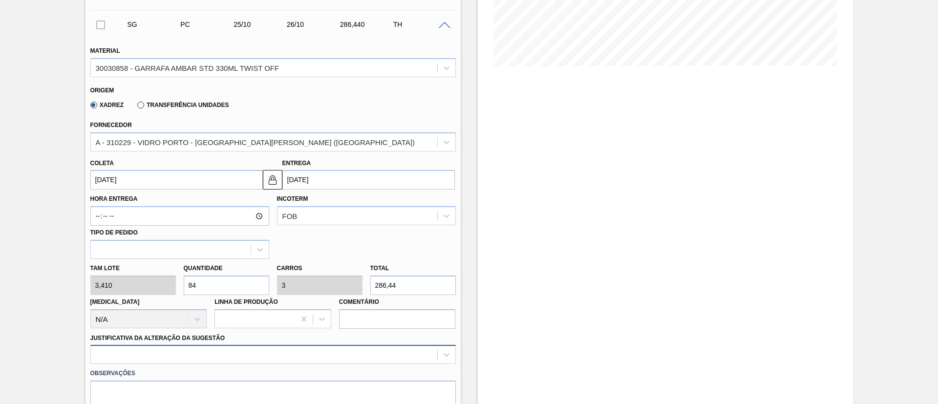
click at [196, 352] on div at bounding box center [272, 354] width 365 height 19
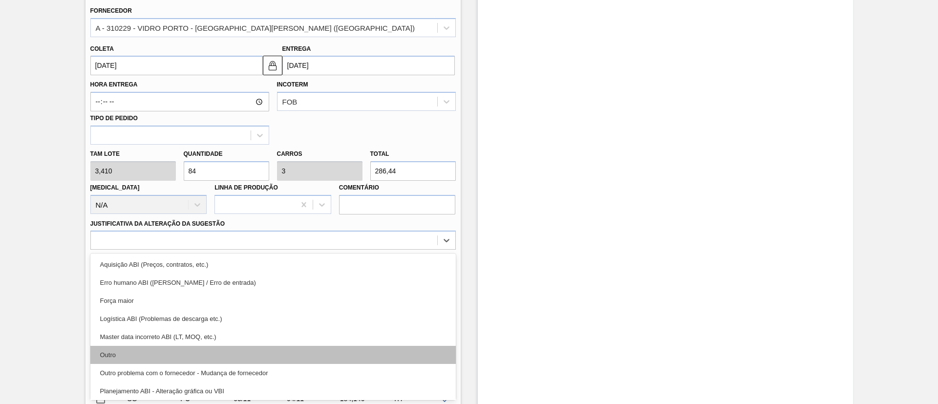
click at [130, 356] on div "Outro" at bounding box center [272, 355] width 365 height 18
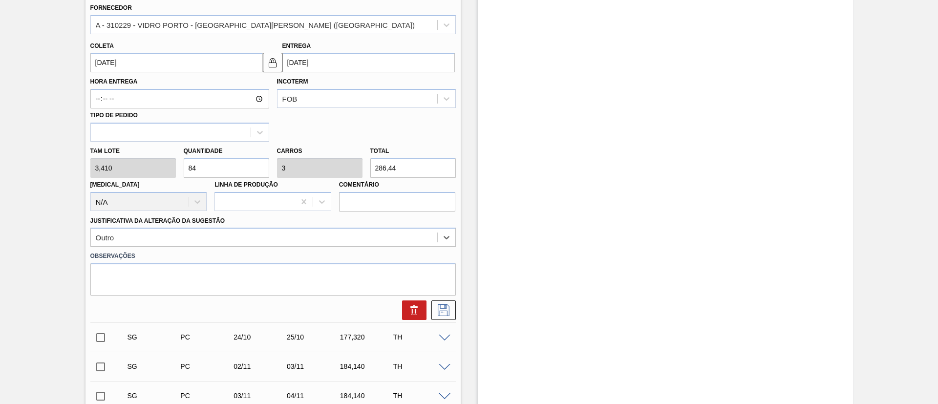
scroll to position [261, 0]
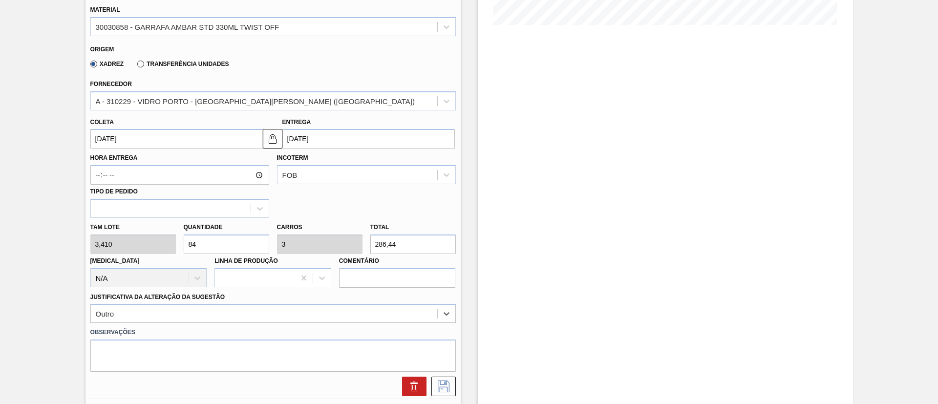
click at [126, 140] on input "[DATE]" at bounding box center [176, 139] width 172 height 20
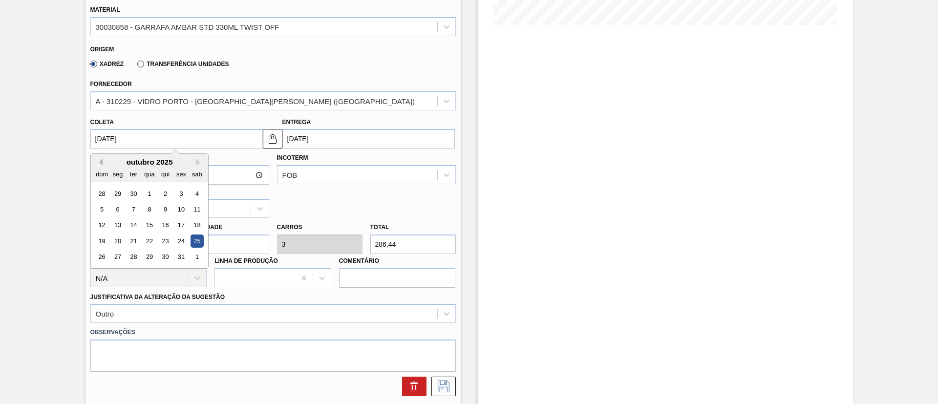
click at [99, 161] on button "Previous Month" at bounding box center [99, 162] width 7 height 7
click at [162, 238] on div "25" at bounding box center [164, 240] width 13 height 13
type input "[DATE]"
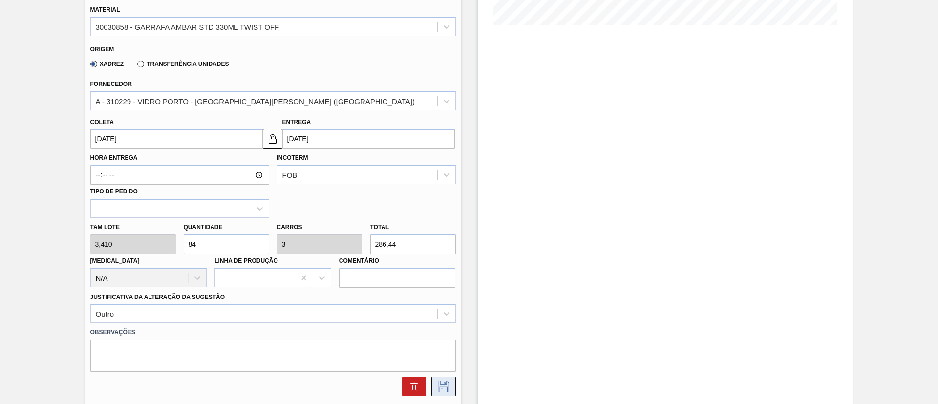
click at [447, 390] on icon at bounding box center [444, 386] width 16 height 12
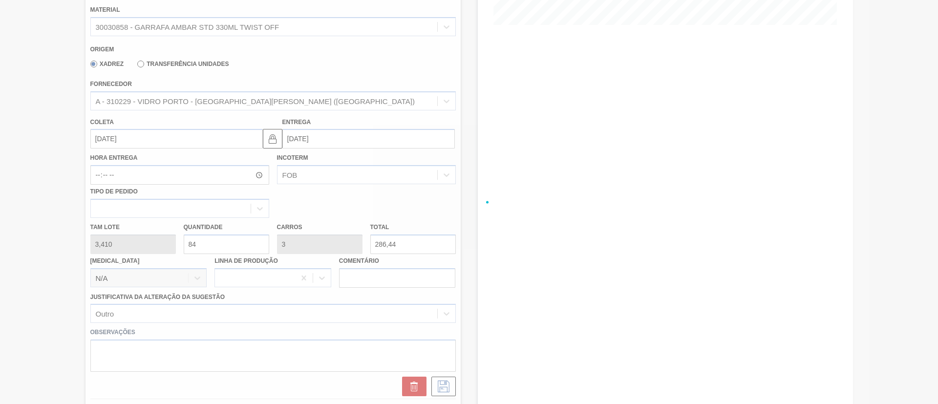
checkbox input "true"
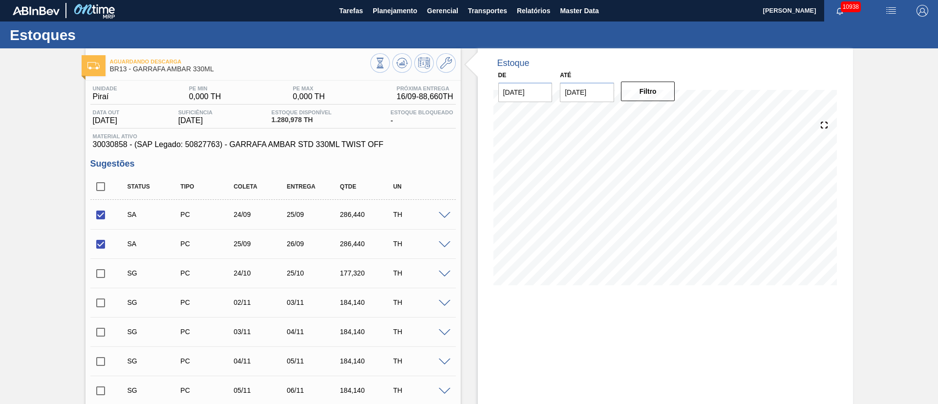
scroll to position [0, 0]
click at [99, 275] on input "checkbox" at bounding box center [100, 274] width 21 height 21
click at [441, 274] on span at bounding box center [445, 274] width 12 height 7
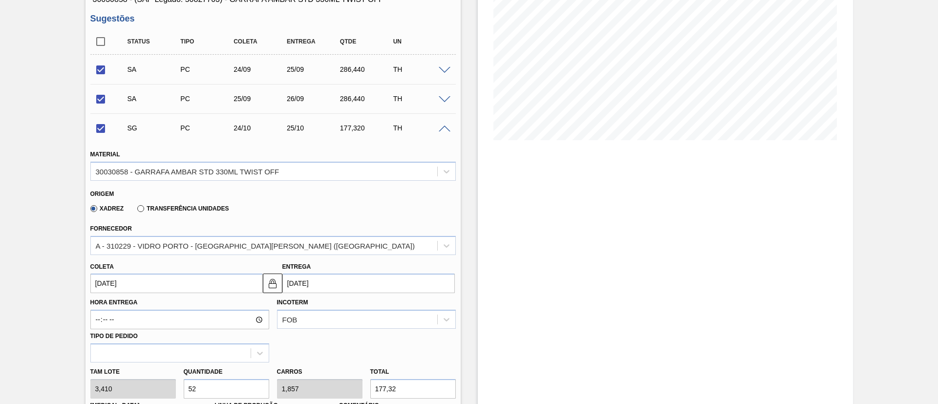
scroll to position [147, 0]
click at [104, 282] on input "[DATE]" at bounding box center [176, 282] width 172 height 20
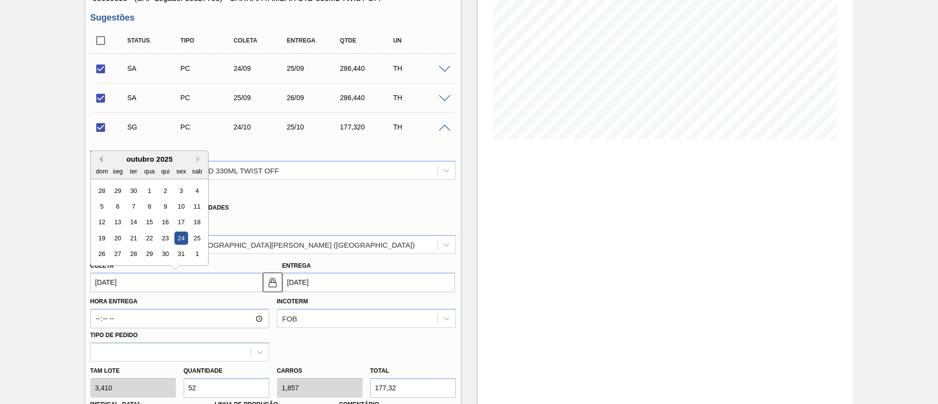
click at [100, 156] on button "Previous Month" at bounding box center [99, 159] width 7 height 7
click at [116, 252] on div "29" at bounding box center [117, 254] width 13 height 13
checkbox input "false"
type input "[DATE]"
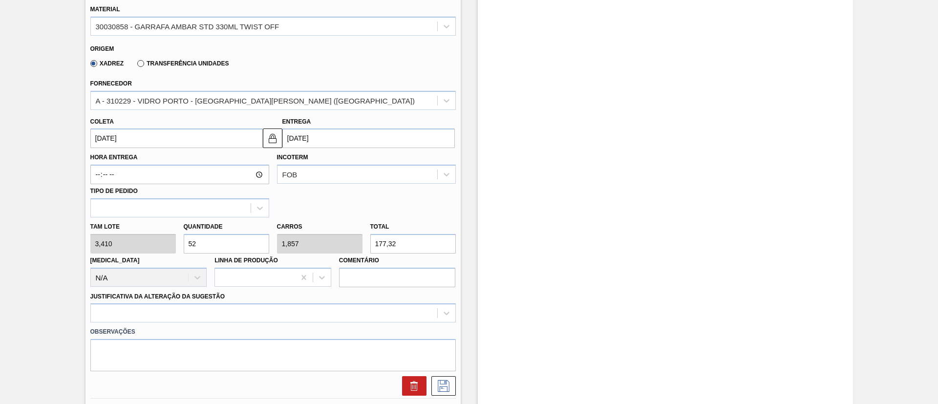
scroll to position [293, 0]
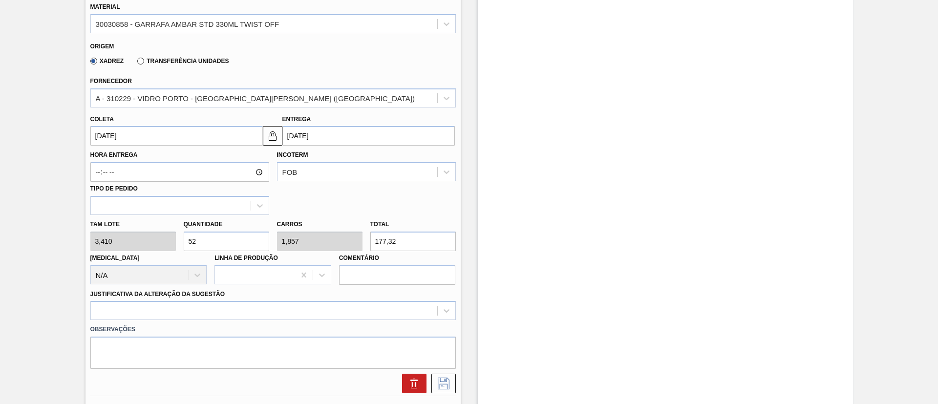
click at [112, 245] on div "[PERSON_NAME] 3,410 Quantidade 52 Carros 1,857 Total 177,32 [MEDICAL_DATA] N/A …" at bounding box center [272, 250] width 373 height 70
type input "1"
type input "0,036"
type input "3,41"
type input "16"
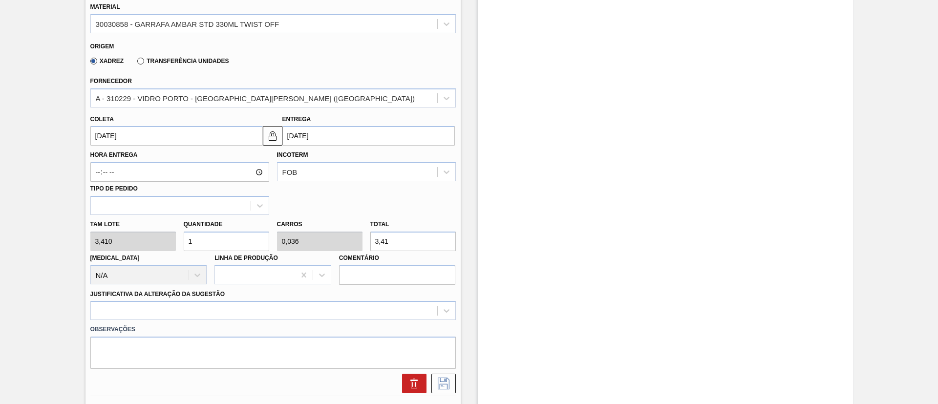
type input "0,571"
type input "54,56"
type input "168"
type input "6"
type input "572,88"
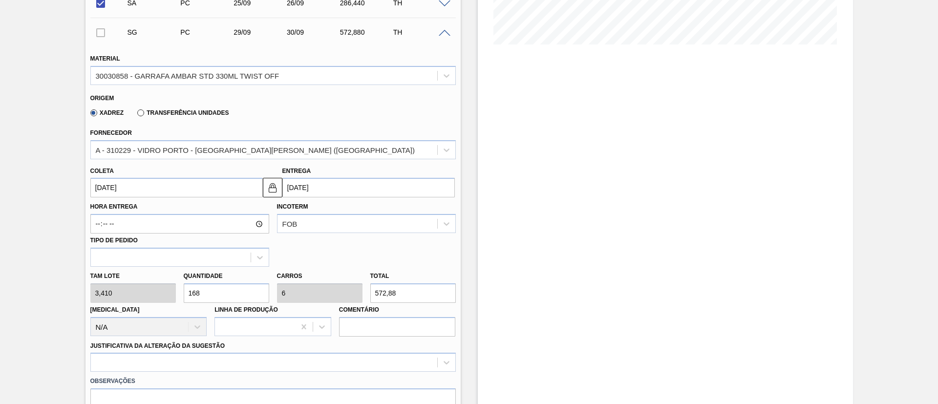
scroll to position [220, 0]
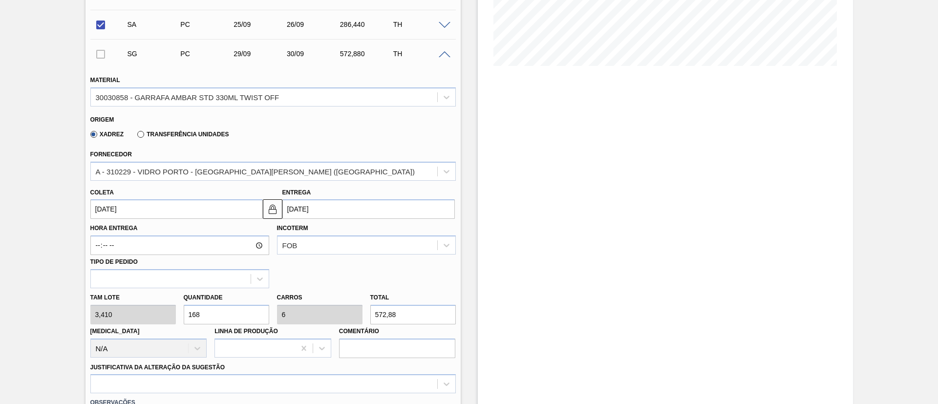
drag, startPoint x: 205, startPoint y: 314, endPoint x: 178, endPoint y: 314, distance: 27.3
click at [178, 314] on div "[PERSON_NAME] 3,410 Quantidade 168 Carros 6 Total 572,88 [MEDICAL_DATA] N/A Lin…" at bounding box center [272, 323] width 373 height 70
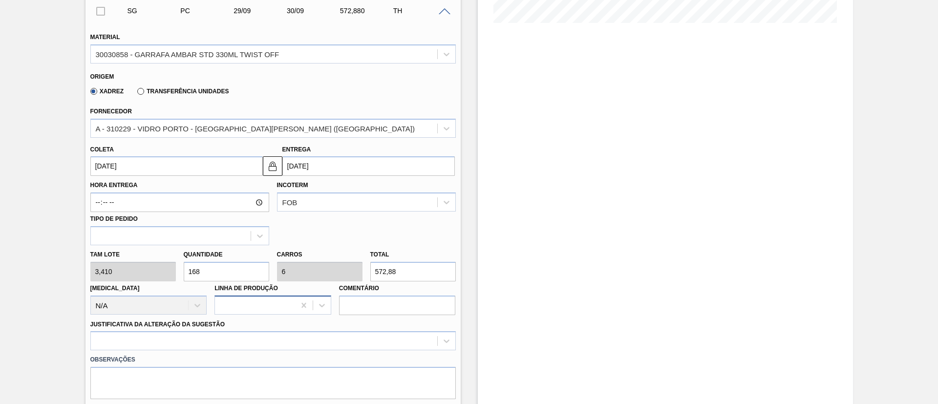
scroll to position [366, 0]
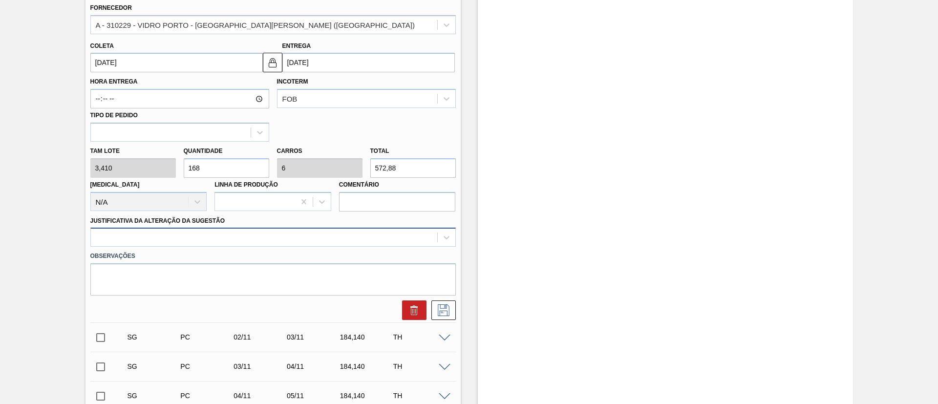
type input "168"
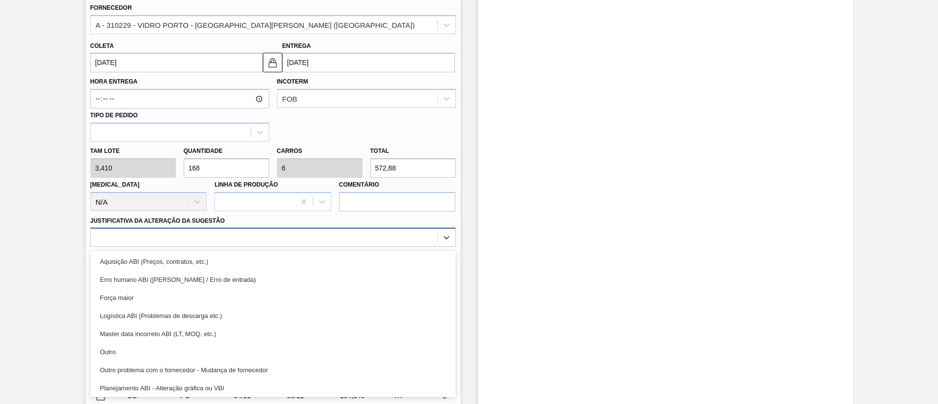
click at [198, 238] on div at bounding box center [264, 237] width 346 height 14
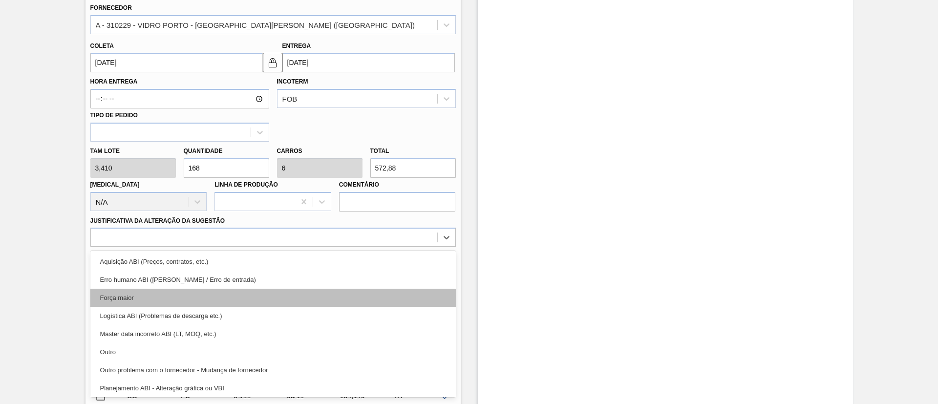
click at [142, 296] on div "Força maior" at bounding box center [272, 298] width 365 height 18
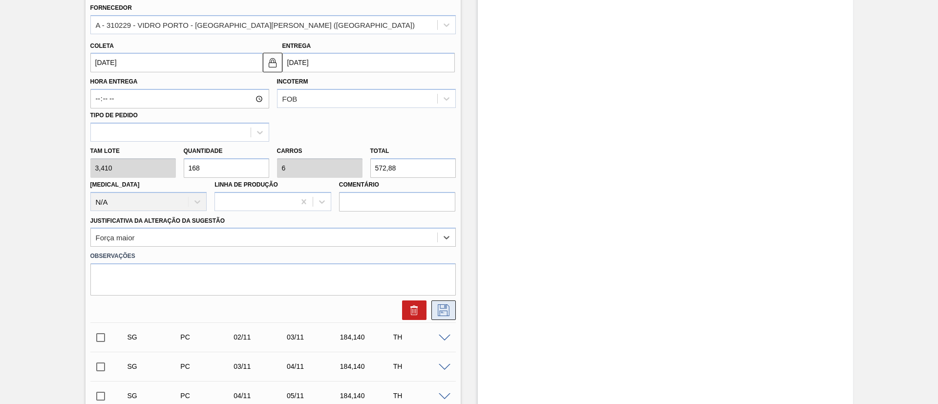
click at [441, 308] on icon at bounding box center [444, 310] width 16 height 12
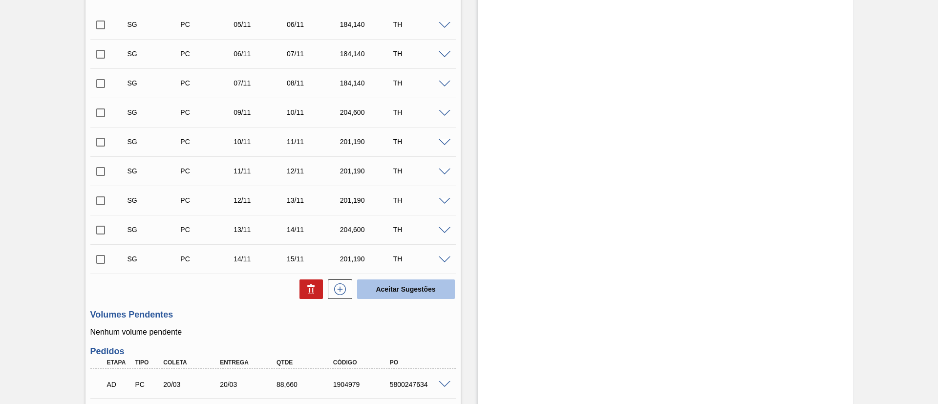
click at [432, 287] on button "Aceitar Sugestões" at bounding box center [406, 289] width 98 height 20
checkbox input "false"
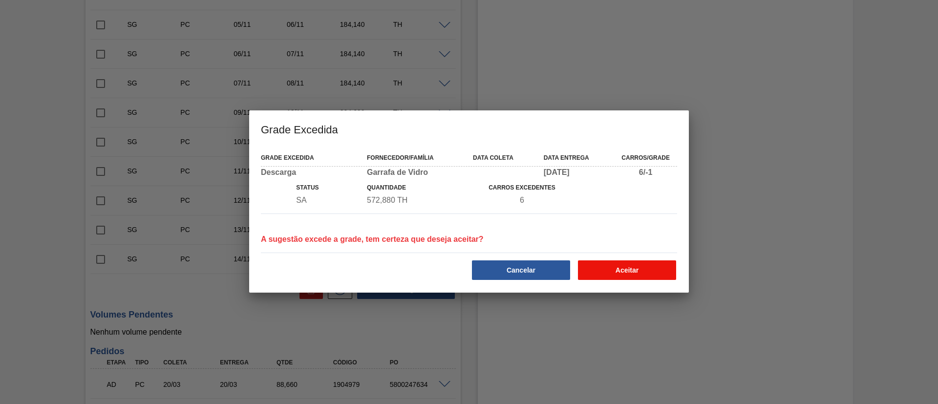
click at [630, 276] on button "Aceitar" at bounding box center [627, 270] width 98 height 20
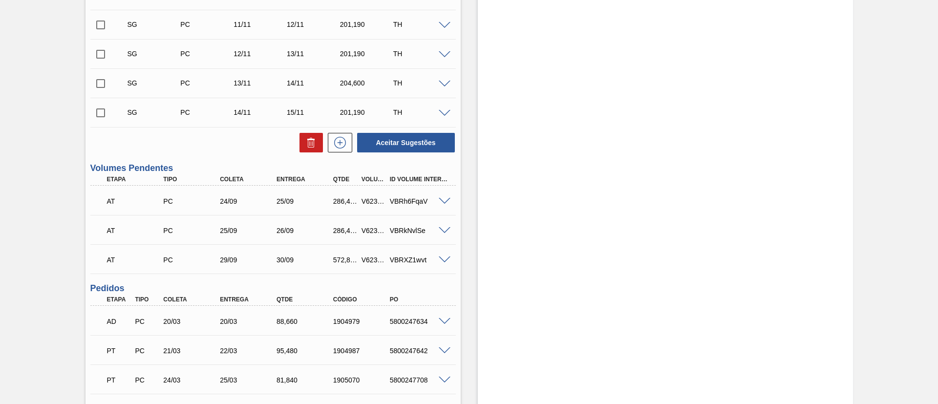
scroll to position [0, 0]
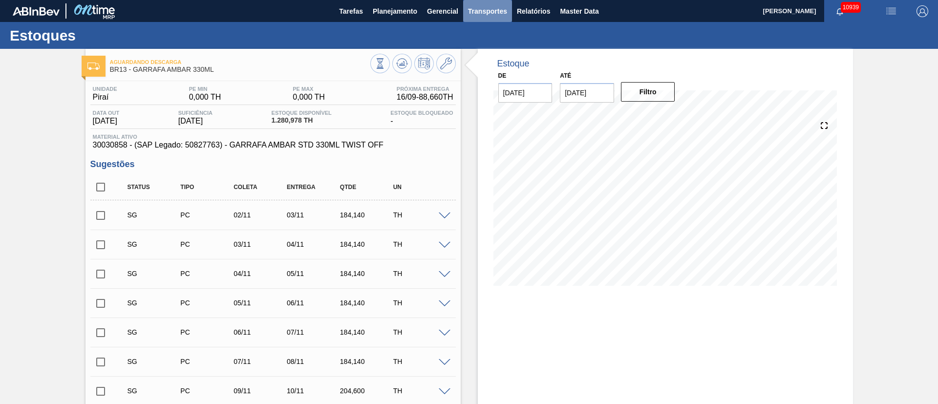
click at [500, 8] on span "Transportes" at bounding box center [487, 11] width 39 height 12
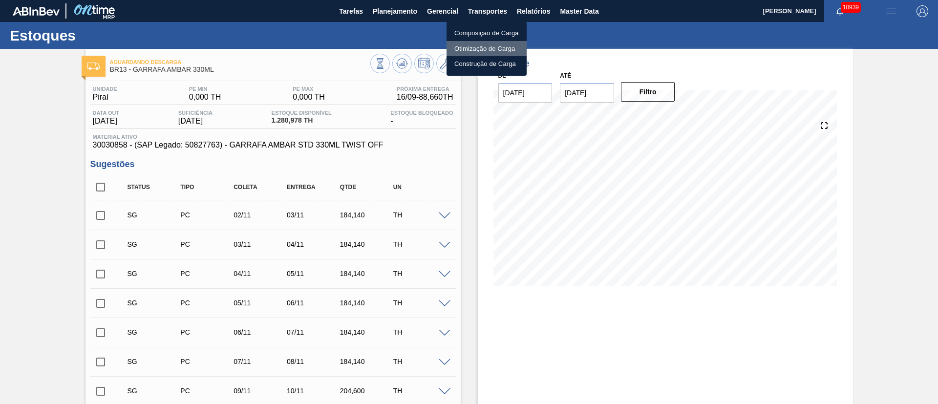
click at [490, 46] on li "Otimização de Carga" at bounding box center [486, 49] width 80 height 16
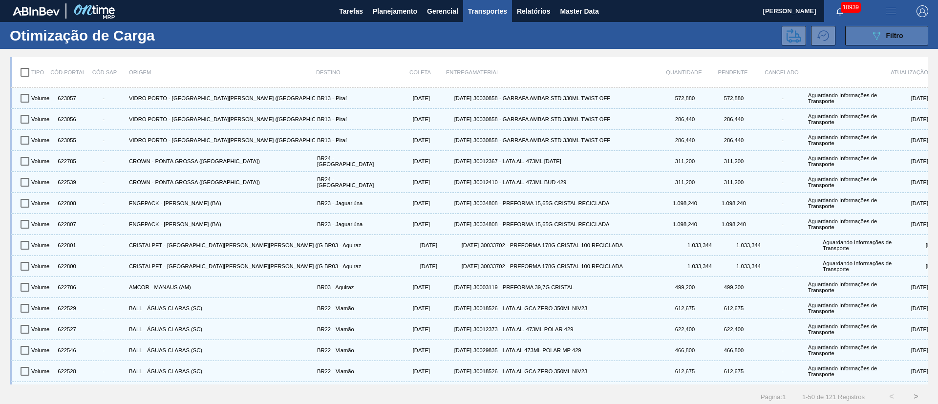
click at [891, 30] on div "089F7B8B-B2A5-4AFE-B5C0-19BA573D28AC Filtro" at bounding box center [886, 36] width 33 height 12
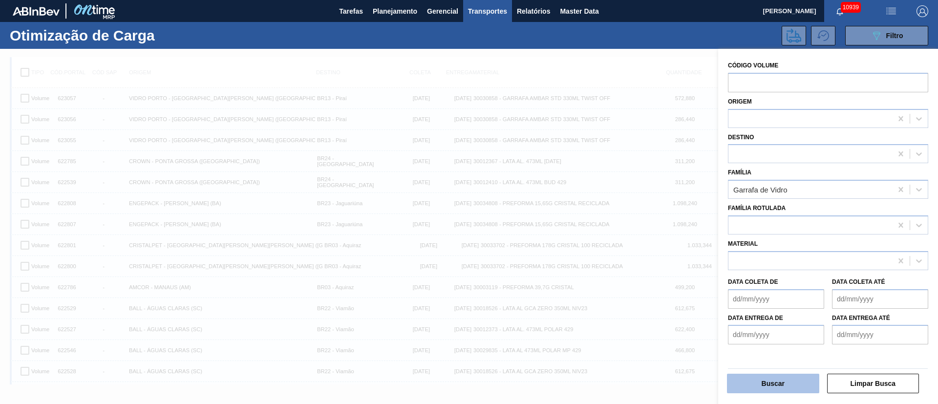
click at [760, 382] on button "Buscar" at bounding box center [773, 384] width 92 height 20
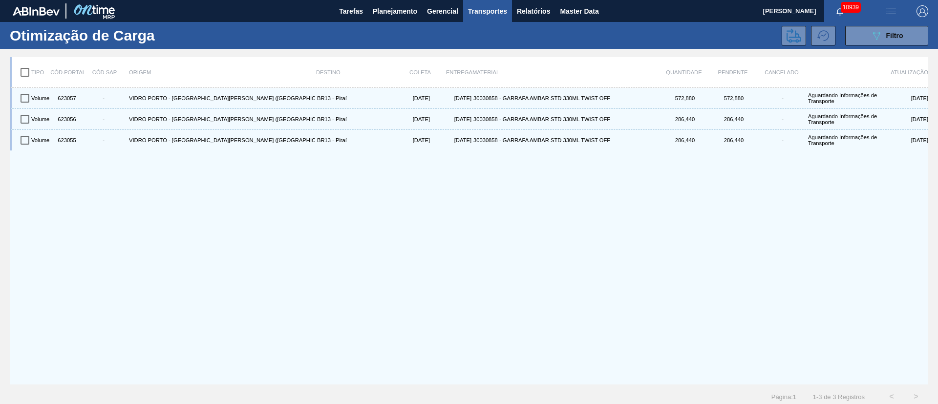
click at [27, 76] on input "checkbox" at bounding box center [25, 72] width 21 height 21
checkbox input "true"
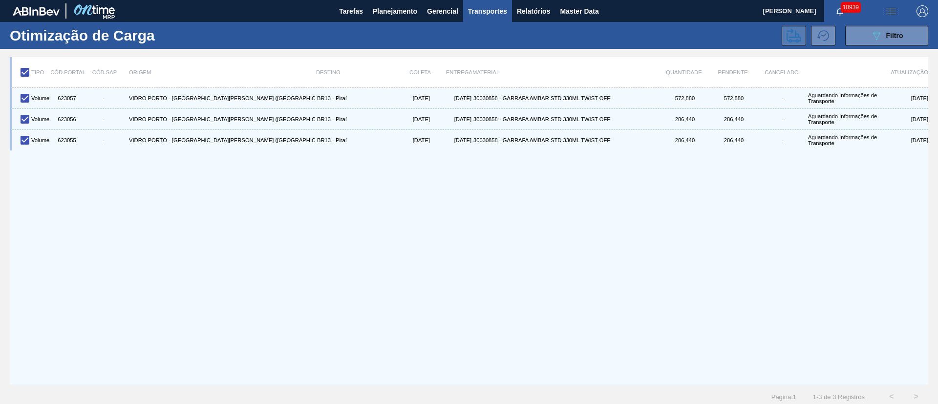
click at [790, 41] on icon at bounding box center [793, 35] width 15 height 14
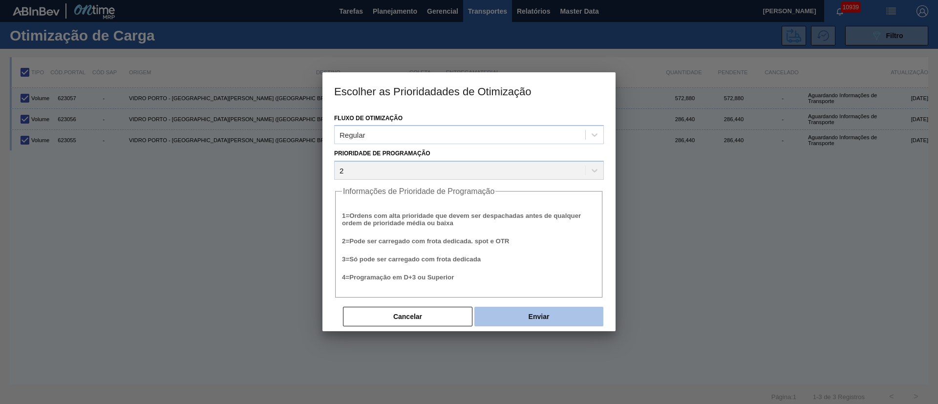
click at [564, 312] on button "Enviar" at bounding box center [538, 317] width 129 height 20
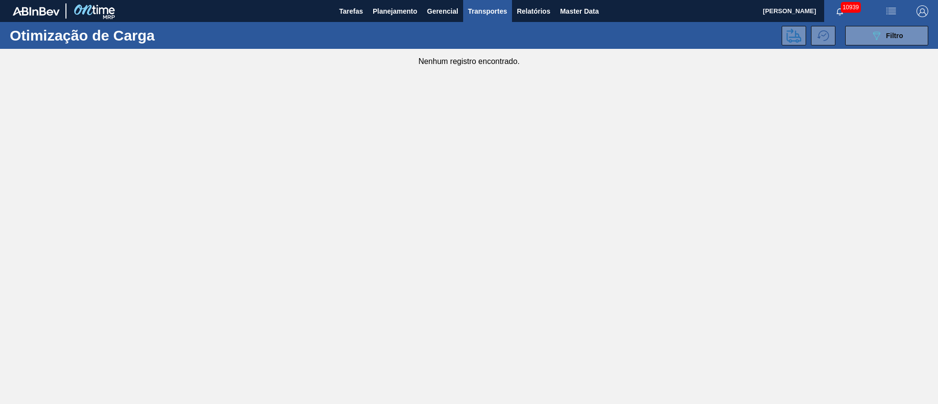
click at [674, 79] on main "Tarefas Planejamento Gerencial Transportes Relatórios Master Data [PERSON_NAME]…" at bounding box center [469, 202] width 938 height 404
click at [402, 14] on span "Planejamento" at bounding box center [395, 11] width 44 height 12
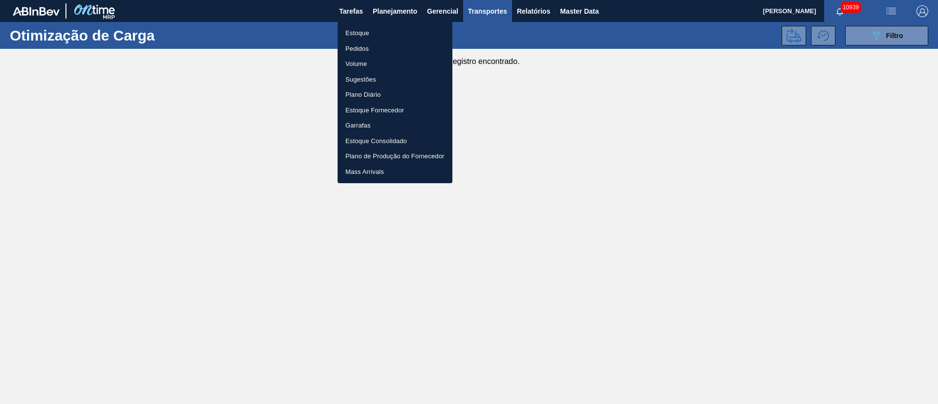
click at [355, 50] on li "Pedidos" at bounding box center [394, 49] width 115 height 16
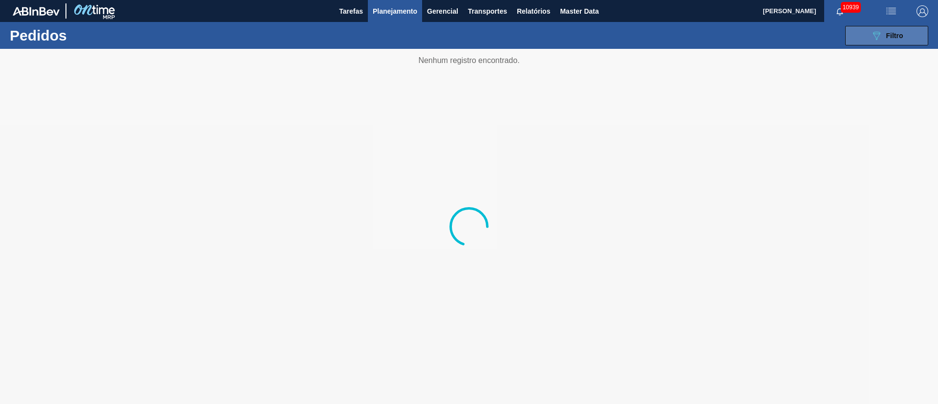
click at [892, 30] on div "089F7B8B-B2A5-4AFE-B5C0-19BA573D28AC Filtro" at bounding box center [886, 36] width 33 height 12
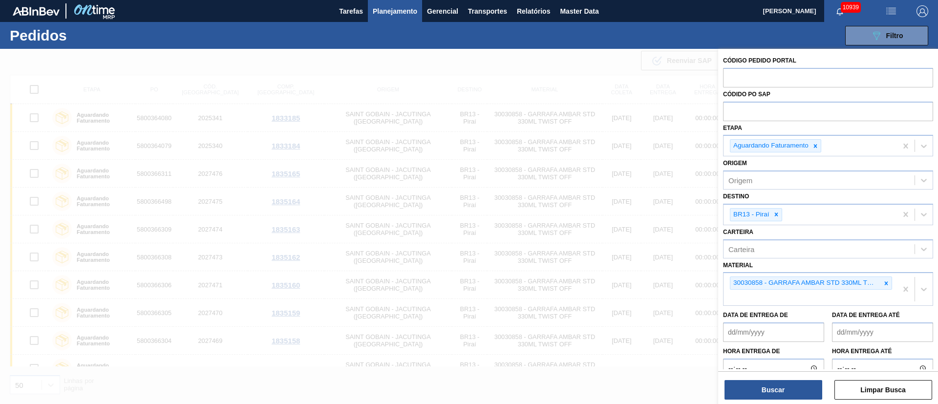
click at [777, 214] on icon at bounding box center [776, 214] width 7 height 7
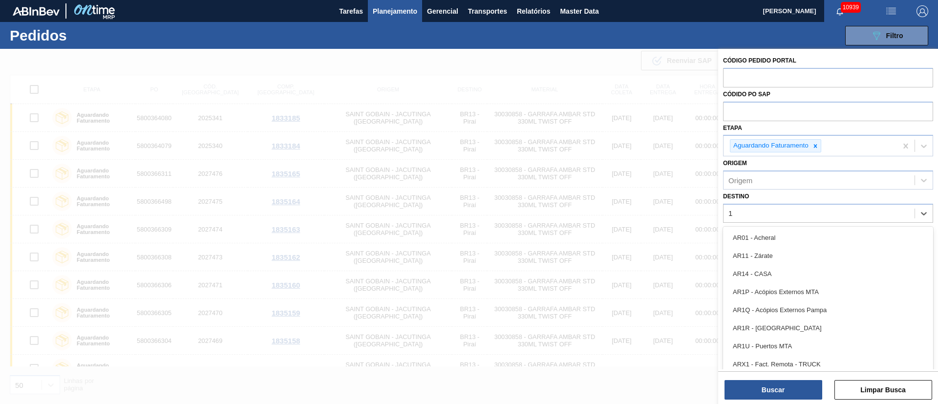
type input "16"
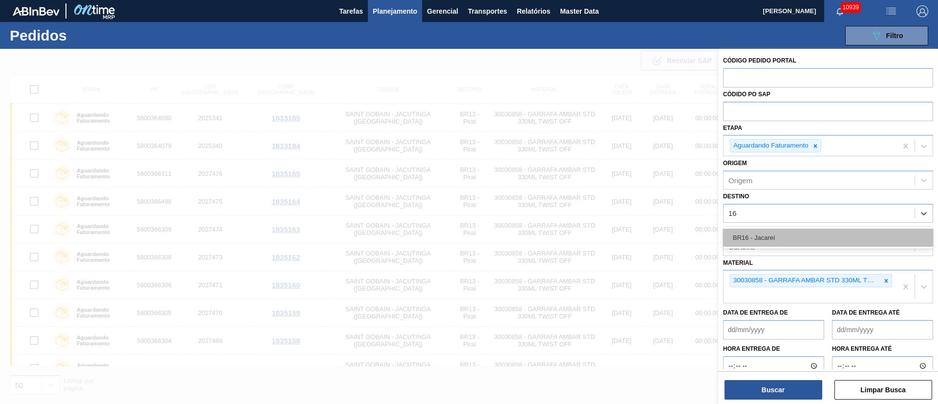
click at [770, 235] on div "BR16 - Jacareí" at bounding box center [828, 238] width 210 height 18
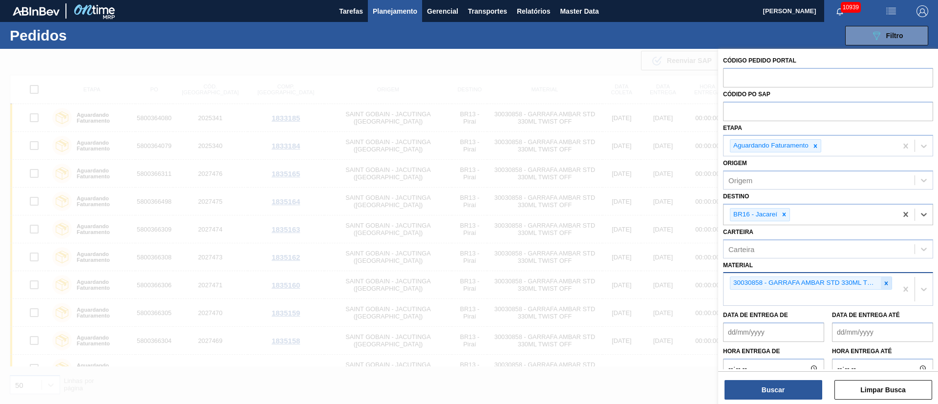
click at [882, 282] on icon at bounding box center [885, 283] width 7 height 7
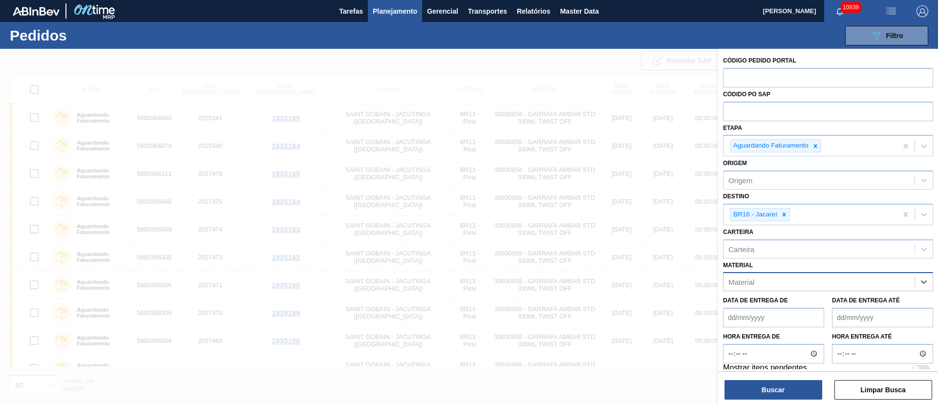
click at [387, 7] on span "Planejamento" at bounding box center [395, 11] width 44 height 12
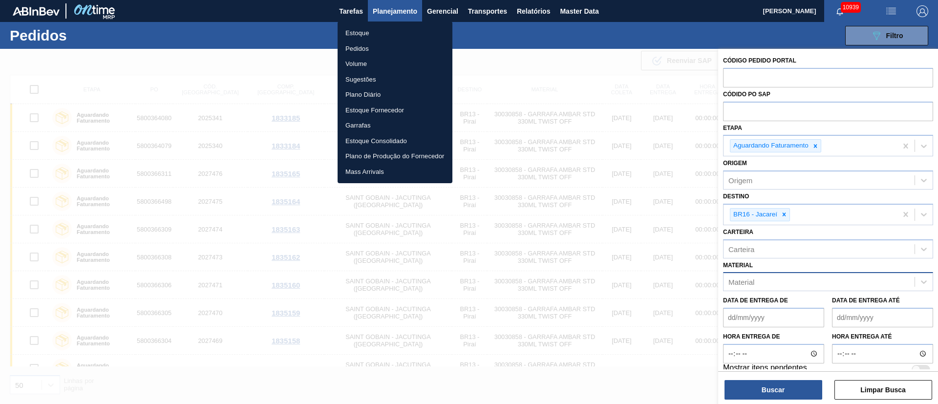
click at [755, 278] on div at bounding box center [469, 202] width 938 height 404
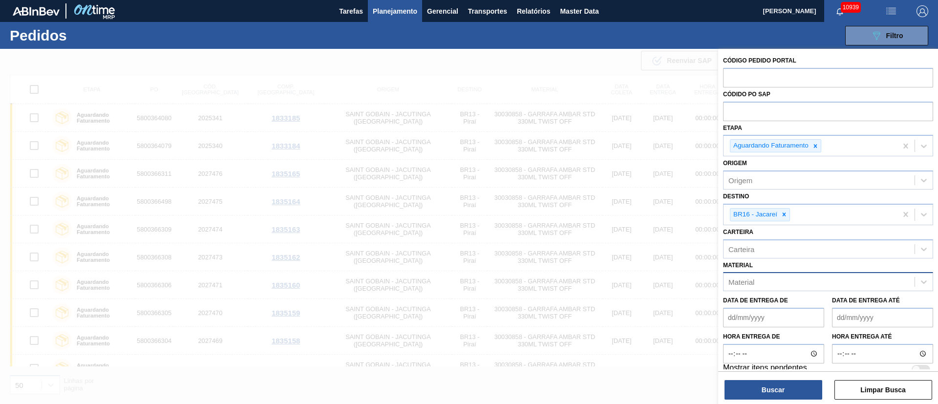
click at [756, 279] on div "Material" at bounding box center [818, 282] width 191 height 14
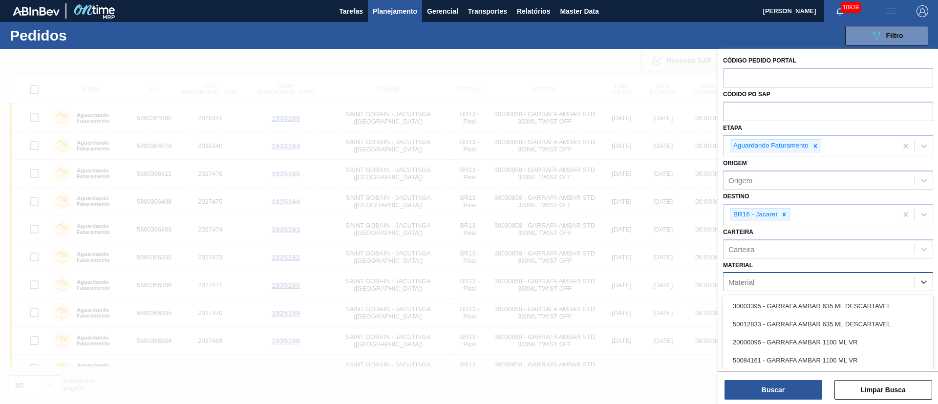
type input "2"
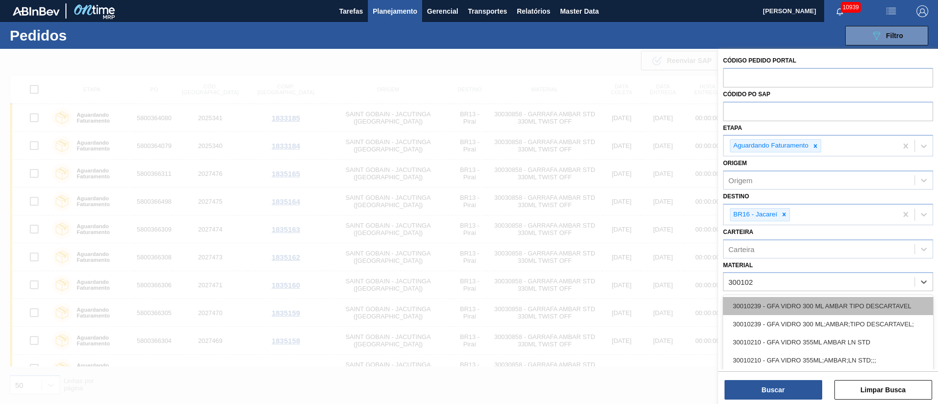
type input "3001021"
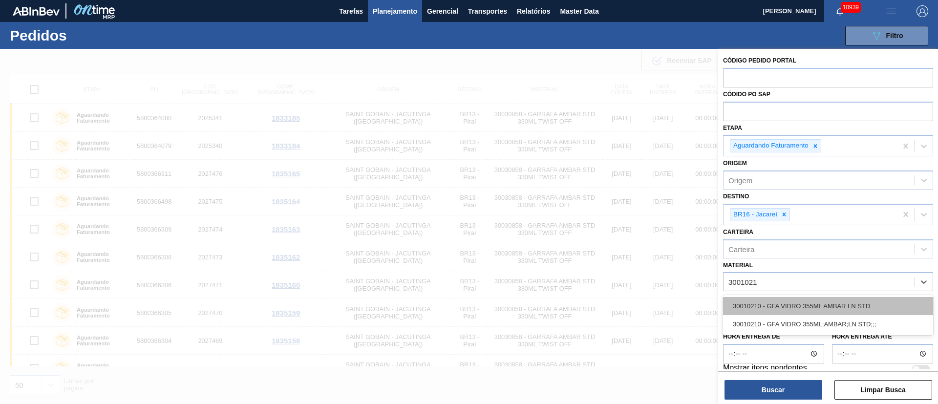
click at [767, 300] on div "30010210 - GFA VIDRO 355ML AMBAR LN STD" at bounding box center [828, 306] width 210 height 18
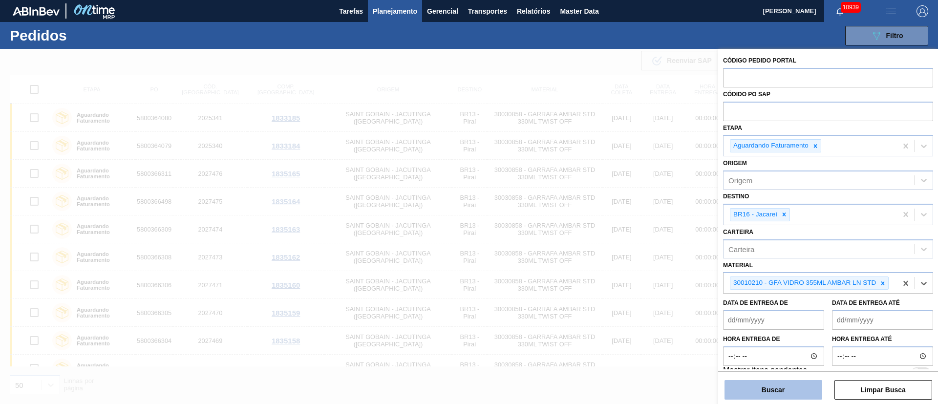
click at [773, 393] on button "Buscar" at bounding box center [773, 390] width 98 height 20
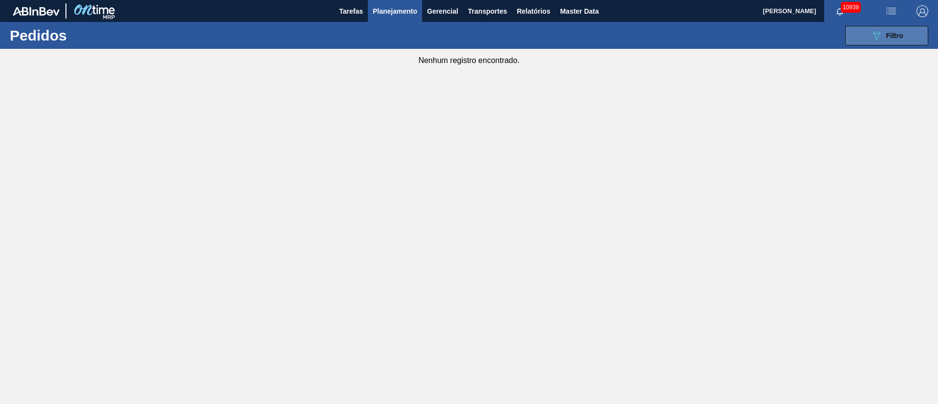
click at [897, 27] on button "089F7B8B-B2A5-4AFE-B5C0-19BA573D28AC Filtro" at bounding box center [886, 36] width 83 height 20
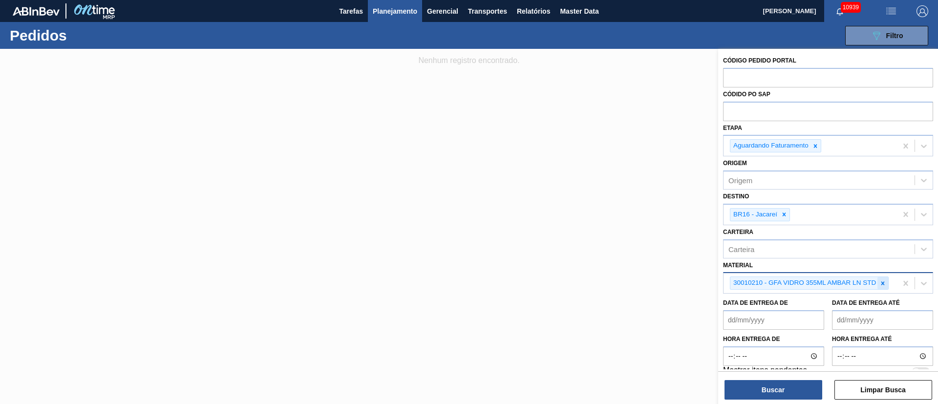
click at [884, 282] on icon at bounding box center [882, 283] width 7 height 7
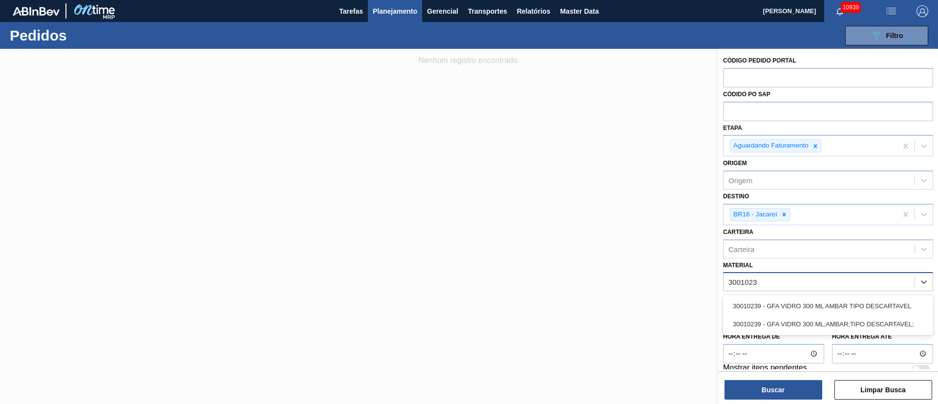
type input "30010239"
click at [832, 314] on div "30010239 - GFA VIDRO 300 ML AMBAR TIPO DESCARTAVEL" at bounding box center [828, 306] width 210 height 18
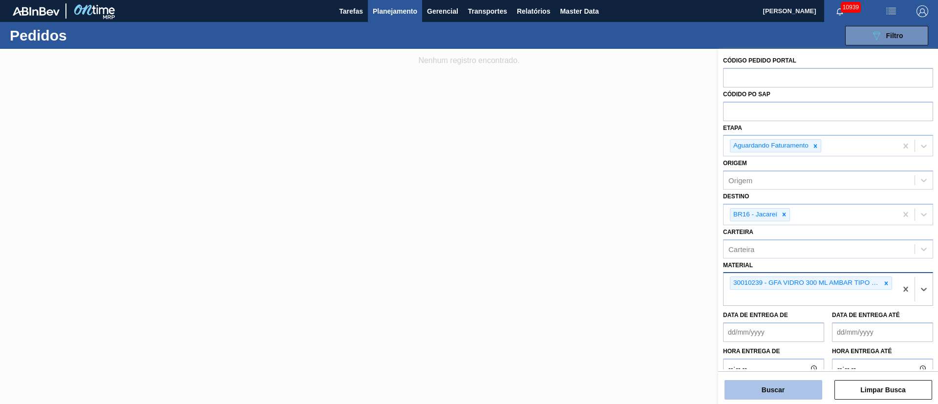
click at [761, 393] on button "Buscar" at bounding box center [773, 390] width 98 height 20
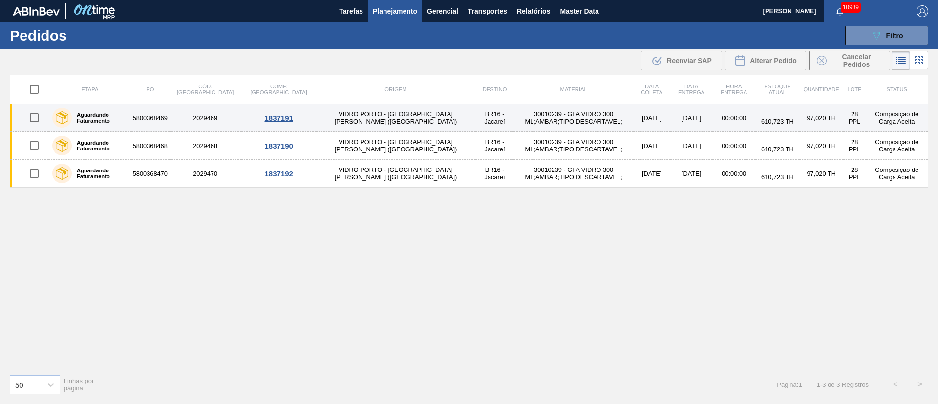
click at [38, 119] on input "checkbox" at bounding box center [34, 117] width 21 height 21
checkbox input "true"
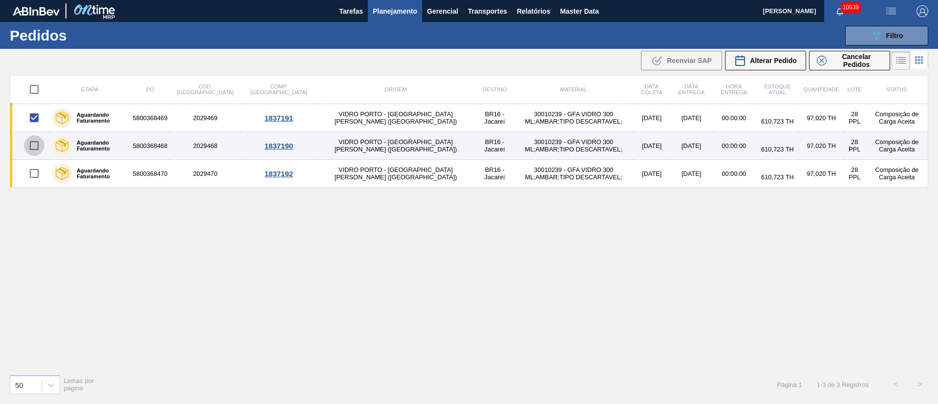
click at [35, 142] on input "checkbox" at bounding box center [34, 145] width 21 height 21
checkbox input "true"
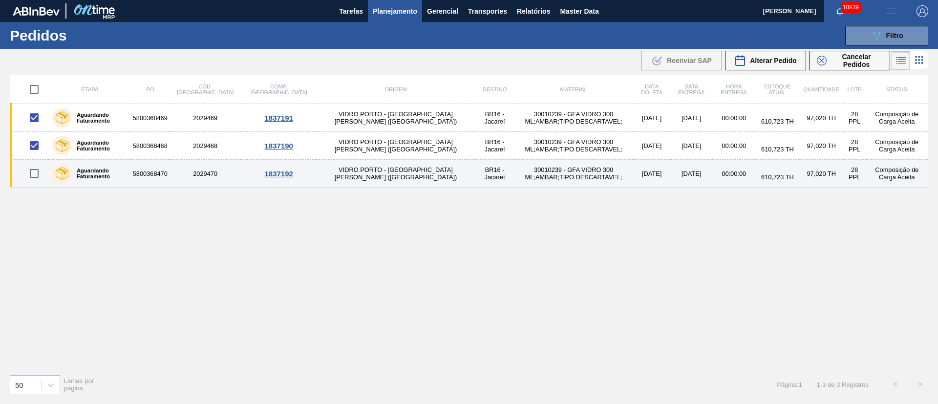
click at [36, 171] on input "checkbox" at bounding box center [34, 173] width 21 height 21
checkbox input "true"
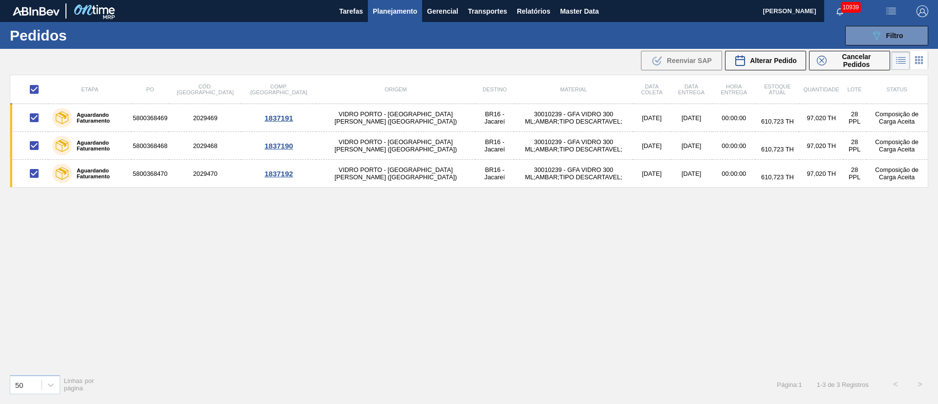
click at [33, 91] on input "checkbox" at bounding box center [34, 89] width 21 height 21
checkbox input "false"
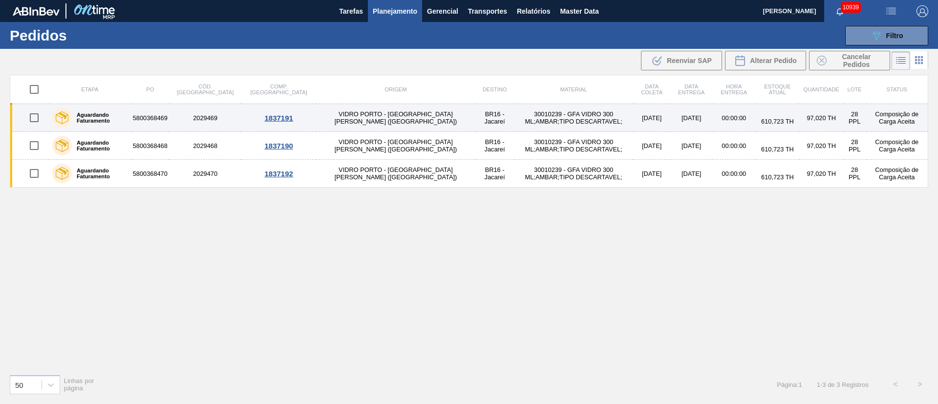
click at [530, 113] on td "30010239 - GFA VIDRO 300 ML;AMBAR;TIPO DESCARTAVEL;" at bounding box center [573, 118] width 119 height 28
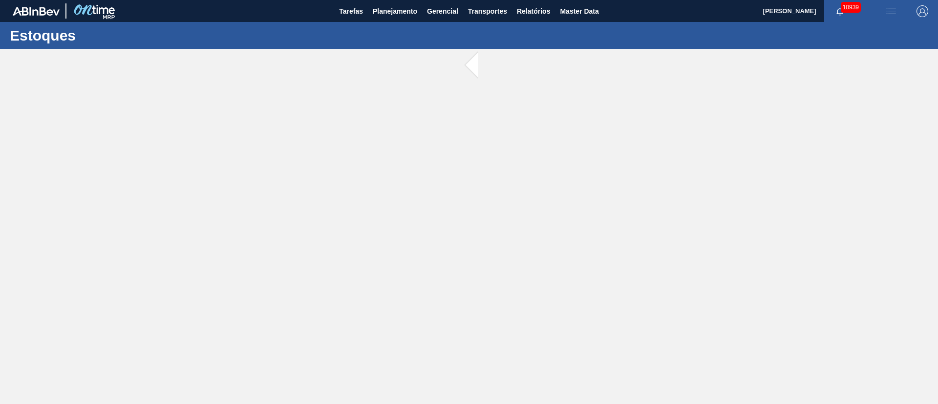
click at [530, 113] on main "Tarefas Planejamento Gerencial Transportes Relatórios Master Data [PERSON_NAME]…" at bounding box center [469, 202] width 938 height 404
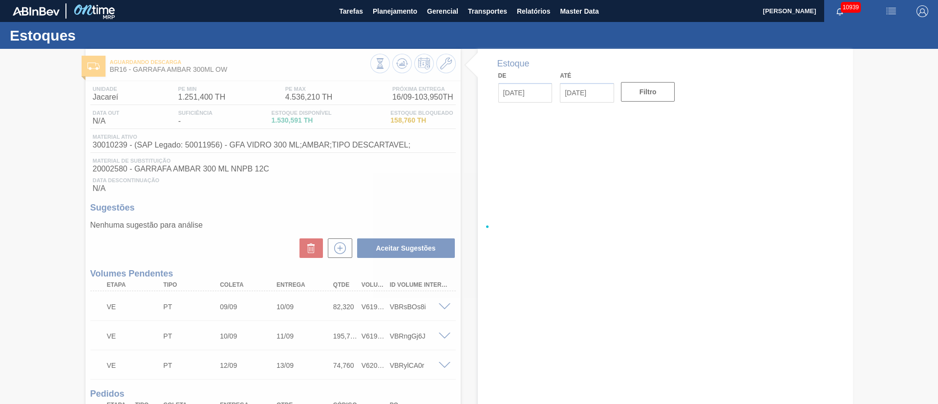
type input "[DATE]"
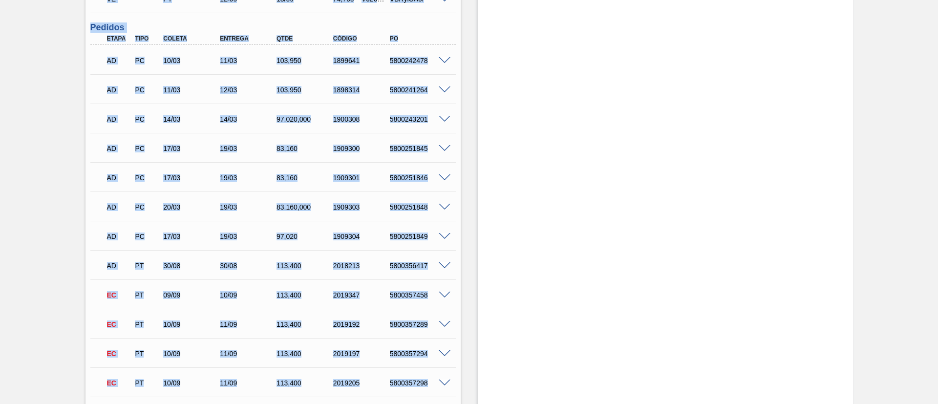
scroll to position [73, 0]
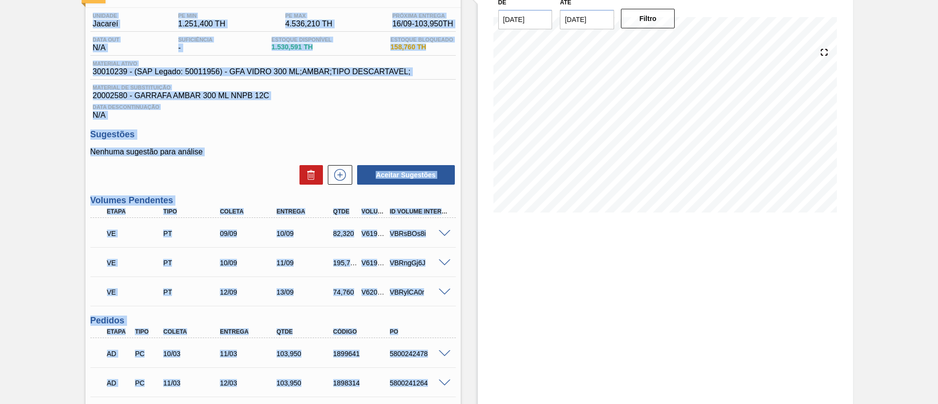
click at [271, 150] on p "Nenhuma sugestão para análise" at bounding box center [272, 151] width 365 height 9
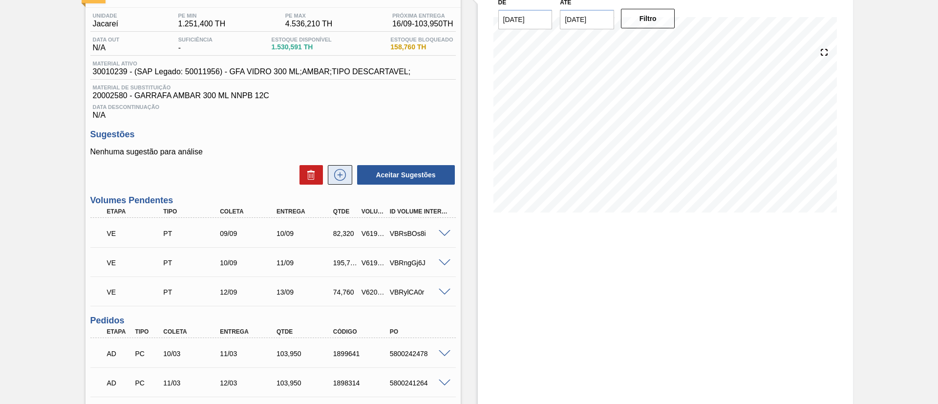
click at [347, 174] on button at bounding box center [340, 175] width 24 height 20
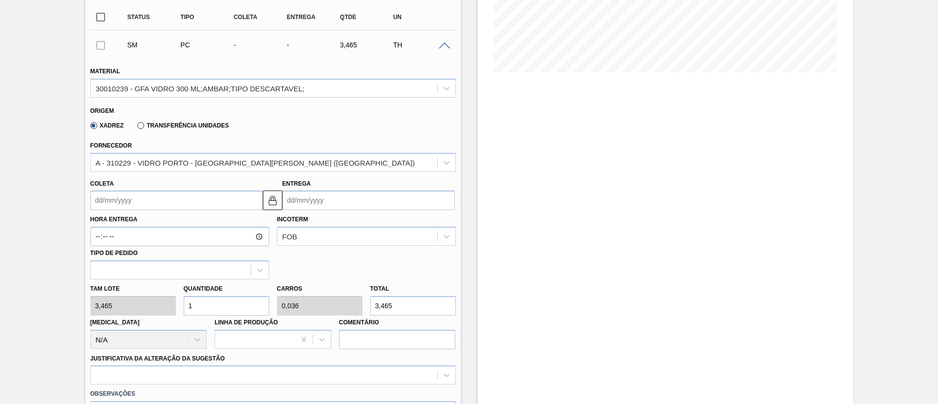
scroll to position [220, 0]
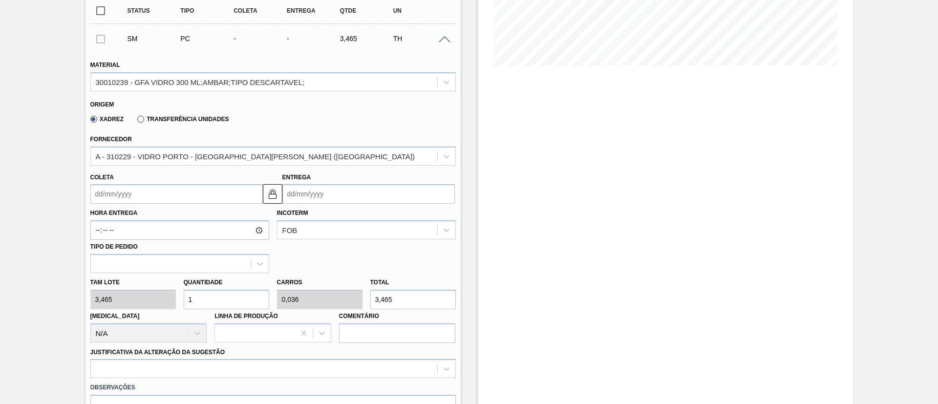
click at [158, 301] on div "[PERSON_NAME] 3,465 Quantidade 1 Carros 0,036 Total 3,465 [MEDICAL_DATA] N/A Li…" at bounding box center [272, 308] width 373 height 70
type input "14"
type input "0,5"
type input "48,51"
type input "144"
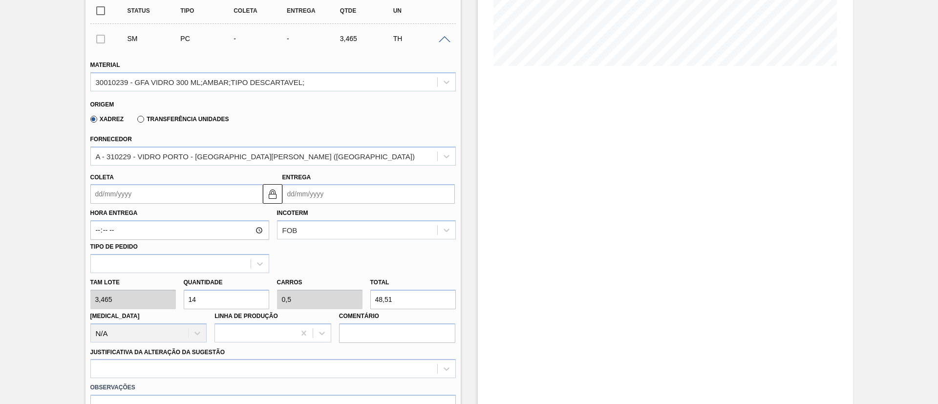
type input "5,143"
type input "498,96"
type input "14"
type input "0,5"
type input "48,51"
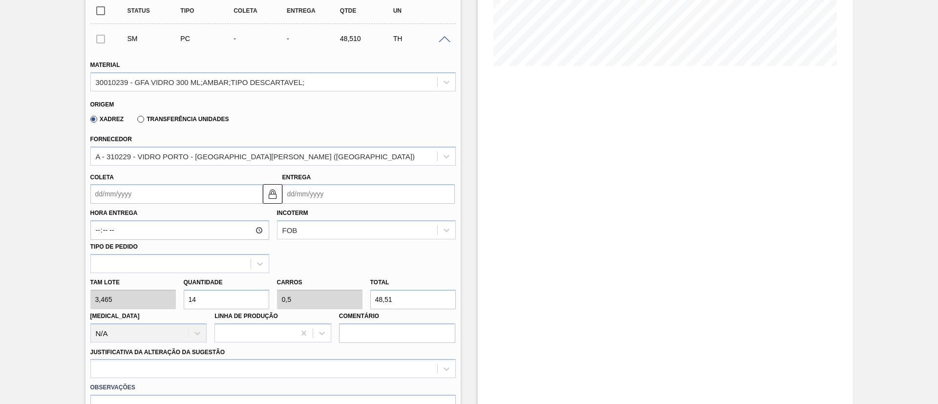
type input "140"
type input "5"
type input "485,1"
type input "140"
click at [194, 193] on input "Coleta" at bounding box center [176, 194] width 172 height 20
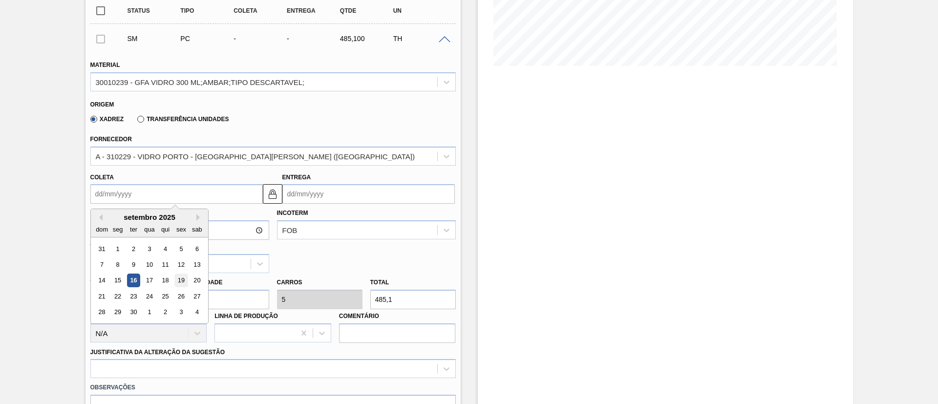
click at [184, 282] on div "19" at bounding box center [180, 280] width 13 height 13
type input "[DATE]"
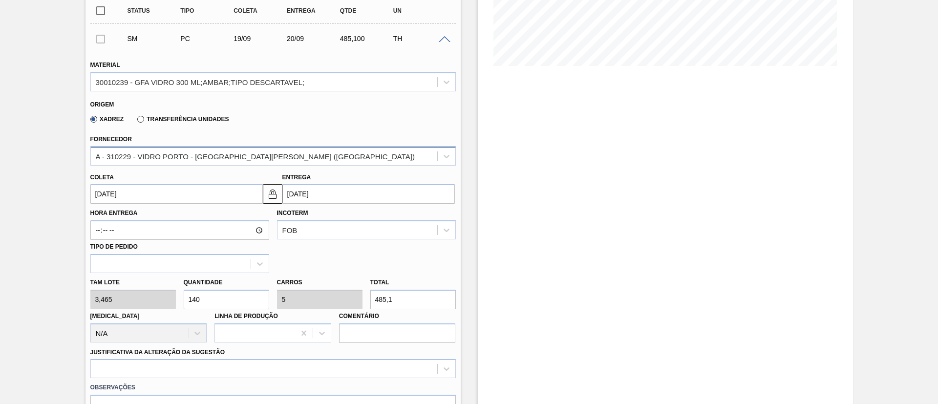
scroll to position [0, 0]
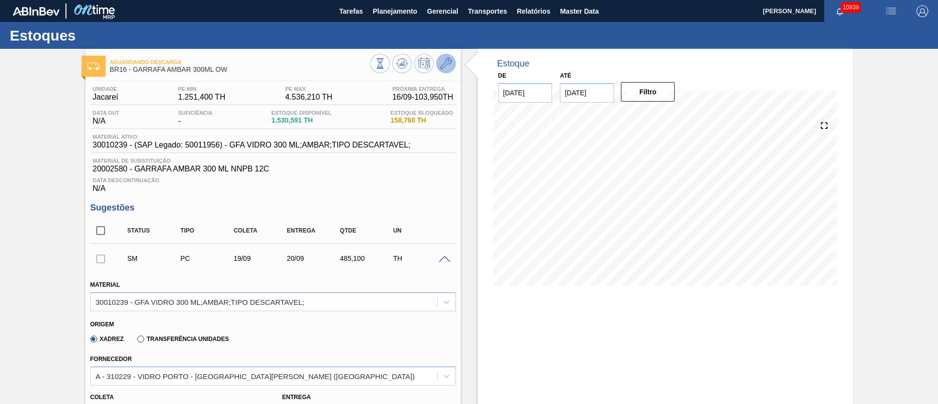
click at [444, 61] on icon at bounding box center [446, 64] width 12 height 12
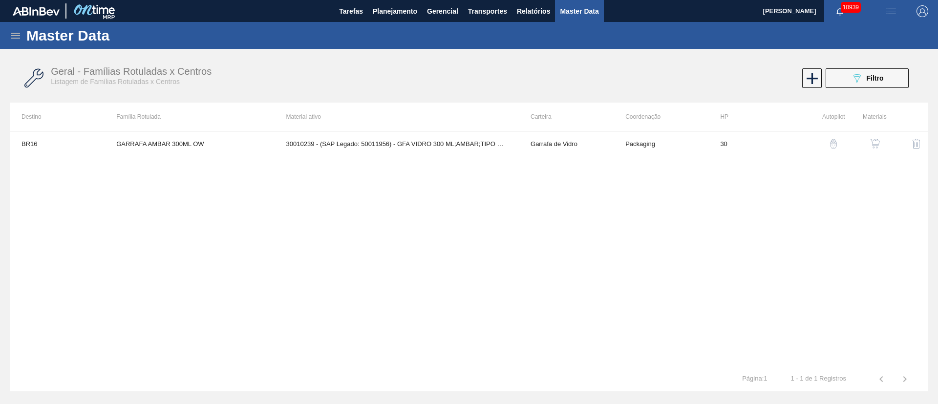
click at [868, 140] on button "button" at bounding box center [874, 143] width 23 height 23
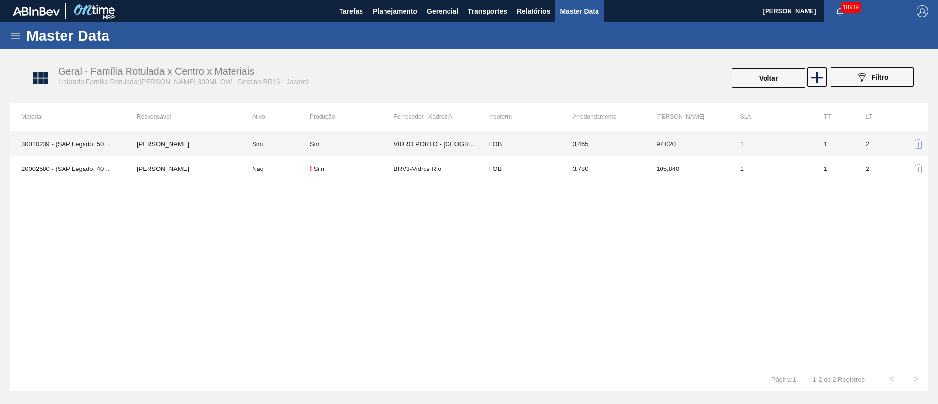
click at [428, 144] on td "VIDRO PORTO - [GEOGRAPHIC_DATA][PERSON_NAME] ([GEOGRAPHIC_DATA])" at bounding box center [435, 143] width 84 height 25
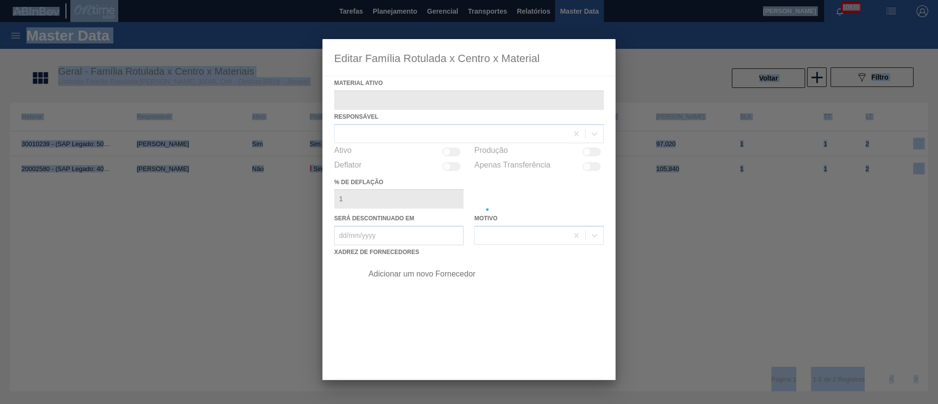
click at [428, 144] on div at bounding box center [468, 209] width 293 height 341
type ativo "30010239 - (SAP Legado: 50011956) - GFA VIDRO 300 ML;AMBAR;TIPO DESCARTAVEL;"
checkbox input "true"
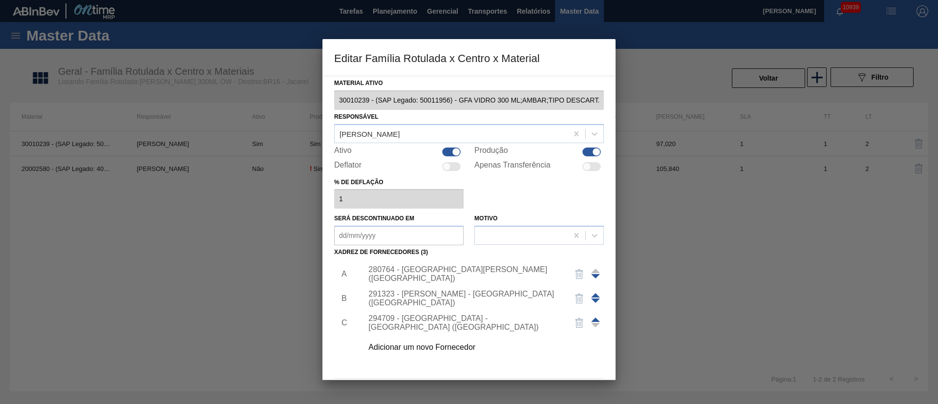
click at [508, 274] on div "280764 - [GEOGRAPHIC_DATA][PERSON_NAME] ([GEOGRAPHIC_DATA])" at bounding box center [463, 274] width 191 height 18
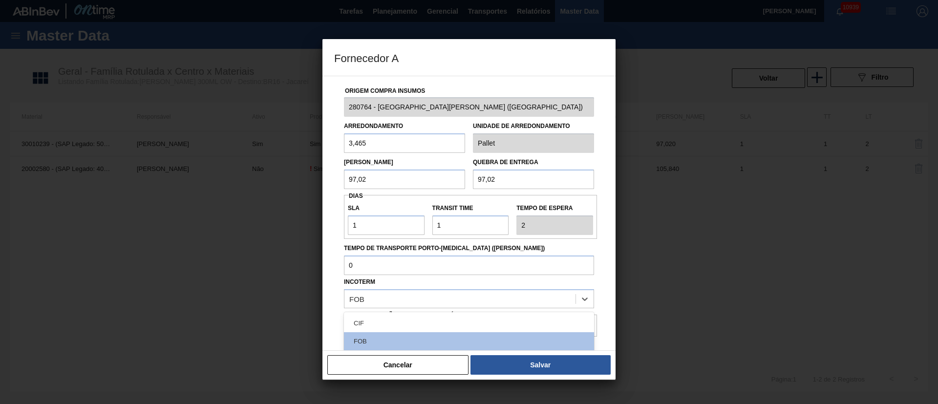
click at [508, 275] on div "Incoterm option CIF focused, 1 of 11. 11 results available. Use Up and Down to …" at bounding box center [469, 291] width 250 height 33
